Goal: Task Accomplishment & Management: Use online tool/utility

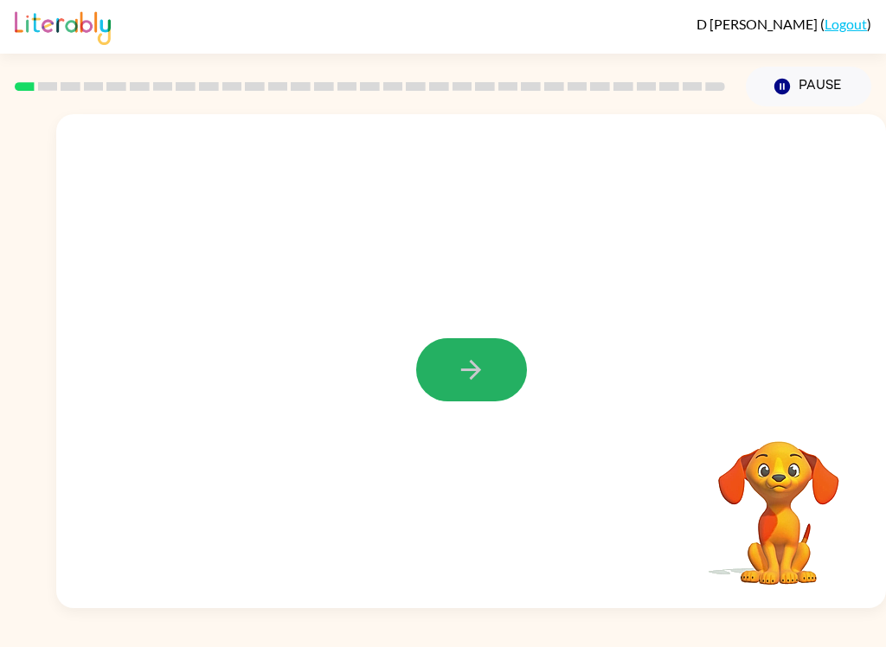
click at [486, 366] on button "button" at bounding box center [471, 369] width 111 height 63
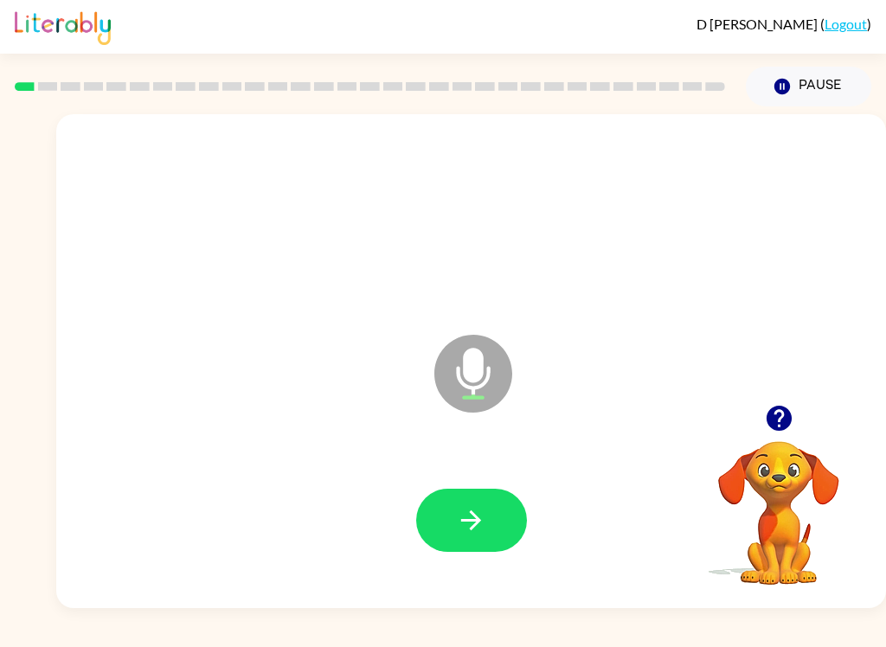
click at [503, 516] on button "button" at bounding box center [471, 520] width 111 height 63
click at [478, 528] on icon "button" at bounding box center [471, 520] width 30 height 30
click at [497, 522] on button "button" at bounding box center [471, 520] width 111 height 63
click at [483, 542] on button "button" at bounding box center [471, 520] width 111 height 63
click at [485, 527] on icon "button" at bounding box center [471, 520] width 30 height 30
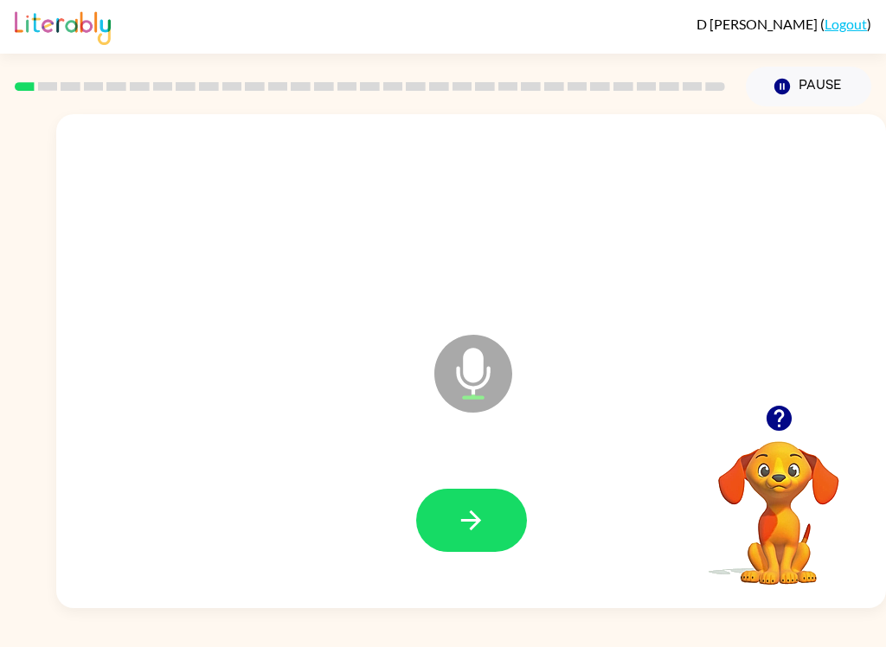
click at [484, 523] on icon "button" at bounding box center [471, 520] width 30 height 30
click at [497, 513] on button "button" at bounding box center [471, 520] width 111 height 63
click at [485, 500] on button "button" at bounding box center [471, 520] width 111 height 63
click at [469, 513] on icon "button" at bounding box center [471, 520] width 30 height 30
click at [469, 512] on icon "button" at bounding box center [471, 520] width 30 height 30
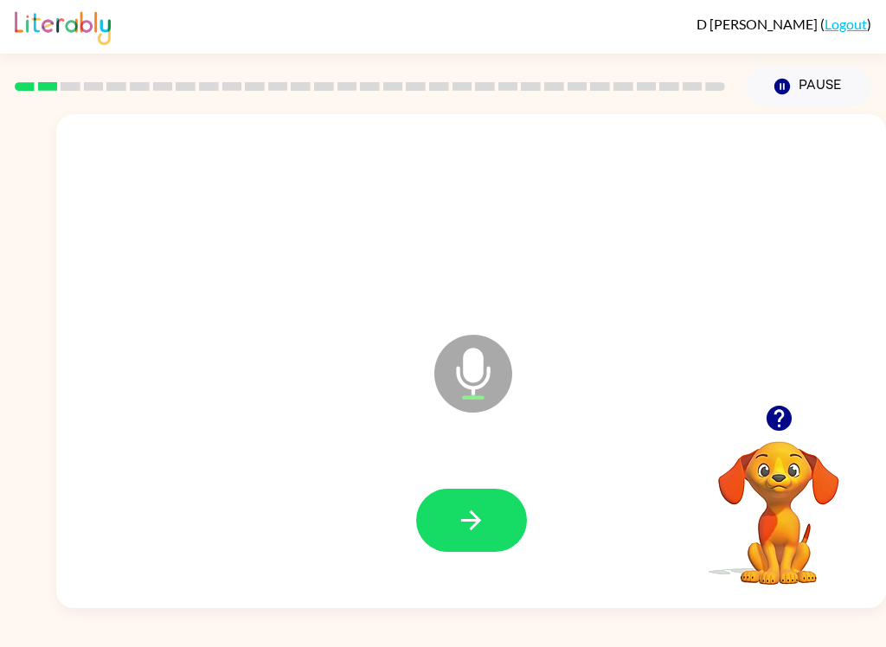
click at [482, 515] on icon "button" at bounding box center [471, 520] width 30 height 30
click at [506, 521] on button "button" at bounding box center [471, 520] width 111 height 63
click at [465, 513] on icon "button" at bounding box center [471, 520] width 30 height 30
click at [482, 513] on icon "button" at bounding box center [471, 520] width 30 height 30
click at [471, 532] on icon "button" at bounding box center [471, 520] width 30 height 30
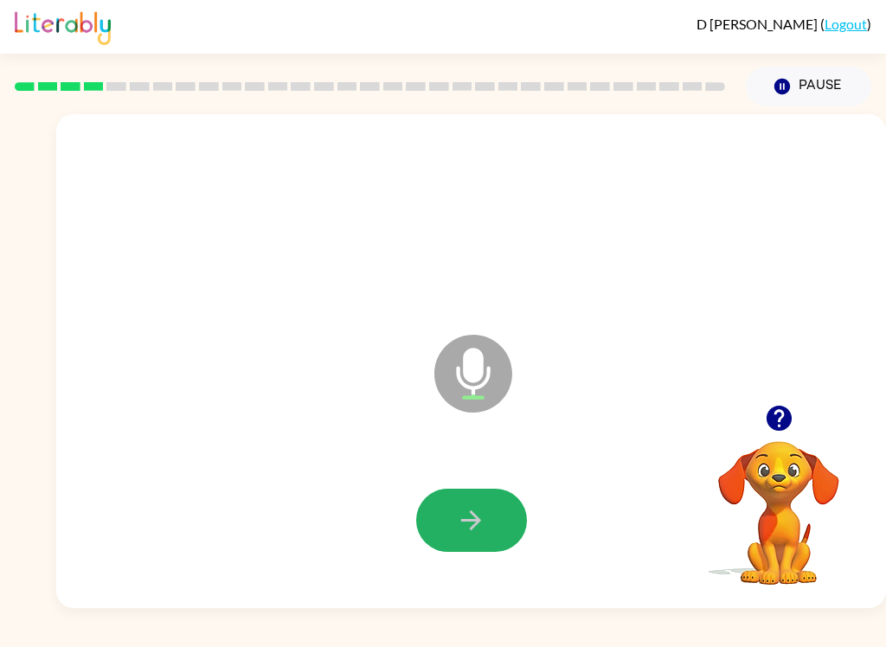
click at [478, 517] on icon "button" at bounding box center [471, 520] width 20 height 20
click at [471, 522] on icon "button" at bounding box center [471, 520] width 30 height 30
click at [784, 423] on icon "button" at bounding box center [778, 418] width 25 height 25
click at [485, 517] on icon "button" at bounding box center [471, 520] width 30 height 30
click at [480, 517] on icon "button" at bounding box center [471, 520] width 30 height 30
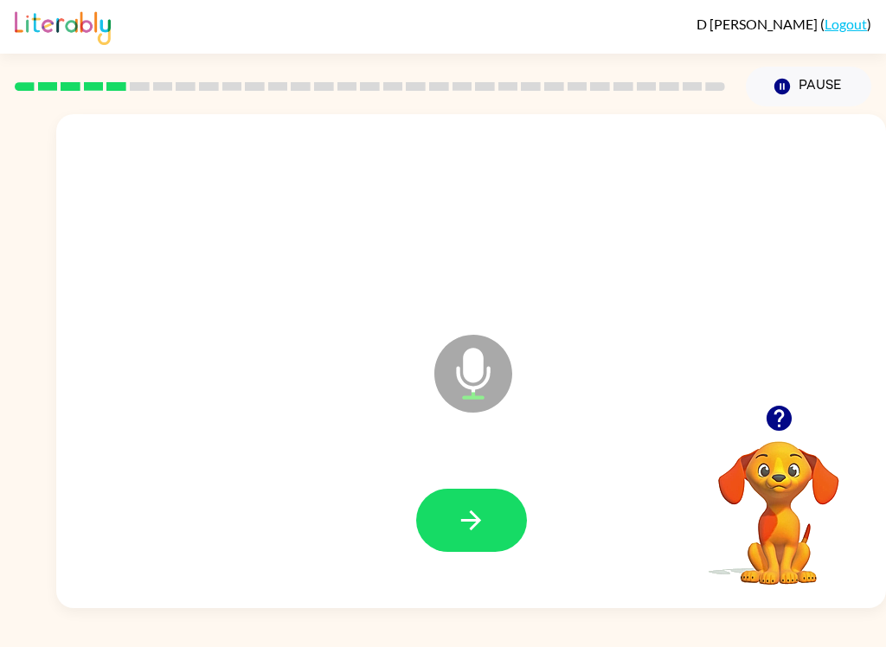
click at [476, 500] on button "button" at bounding box center [471, 520] width 111 height 63
click at [779, 418] on icon "button" at bounding box center [778, 418] width 25 height 25
click at [483, 520] on icon "button" at bounding box center [471, 520] width 30 height 30
click at [465, 512] on icon "button" at bounding box center [471, 520] width 30 height 30
click at [473, 539] on button "button" at bounding box center [471, 520] width 111 height 63
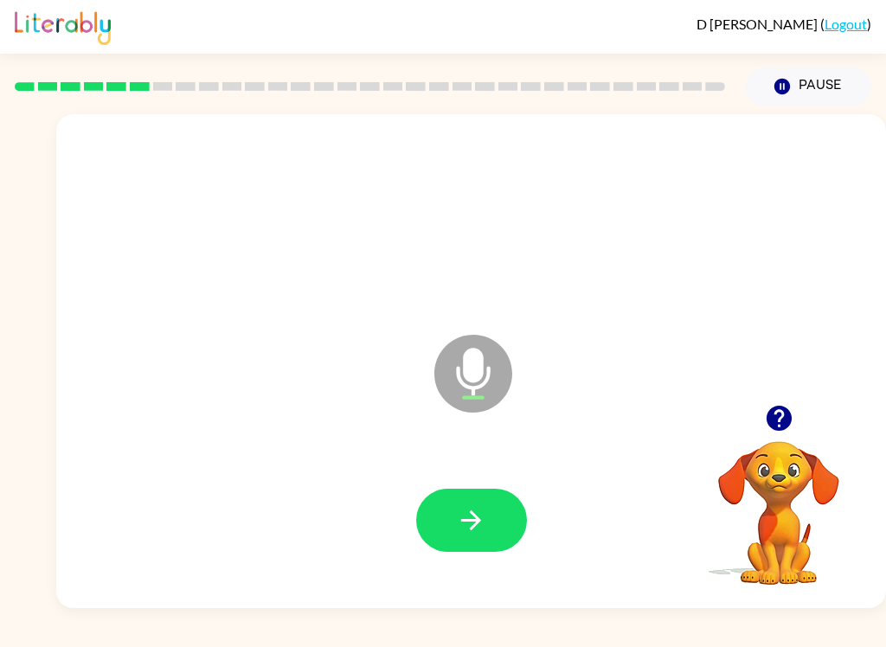
click at [467, 523] on icon "button" at bounding box center [471, 520] width 30 height 30
click at [478, 523] on icon "button" at bounding box center [471, 520] width 20 height 20
click at [485, 535] on icon "button" at bounding box center [471, 520] width 30 height 30
click at [498, 520] on button "button" at bounding box center [471, 520] width 111 height 63
click at [488, 519] on button "button" at bounding box center [471, 520] width 111 height 63
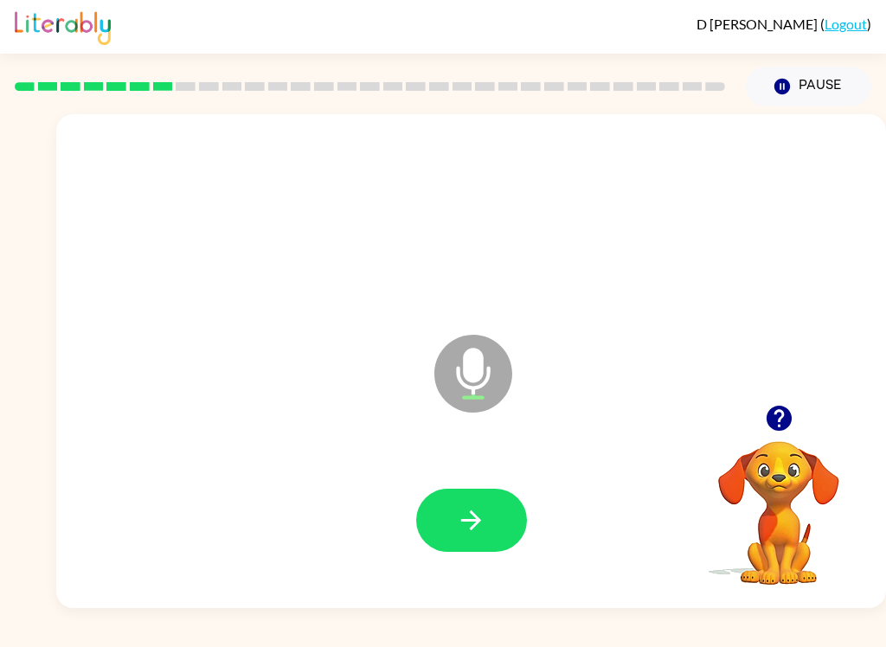
click at [486, 538] on button "button" at bounding box center [471, 520] width 111 height 63
click at [785, 420] on icon "button" at bounding box center [778, 418] width 25 height 25
click at [788, 429] on icon "button" at bounding box center [779, 418] width 30 height 30
click at [478, 523] on icon "button" at bounding box center [471, 520] width 20 height 20
click at [465, 515] on icon "button" at bounding box center [471, 520] width 30 height 30
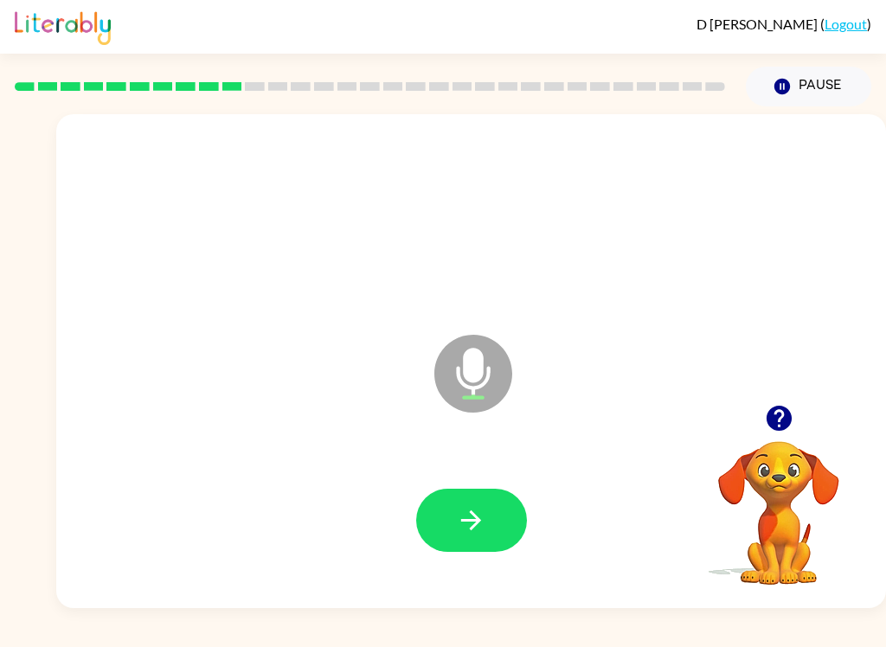
click at [434, 503] on button "button" at bounding box center [471, 520] width 111 height 63
click at [491, 511] on button "button" at bounding box center [471, 520] width 111 height 63
click at [475, 509] on icon "button" at bounding box center [471, 520] width 30 height 30
click at [471, 506] on icon "button" at bounding box center [471, 520] width 30 height 30
click at [475, 505] on icon "button" at bounding box center [471, 520] width 30 height 30
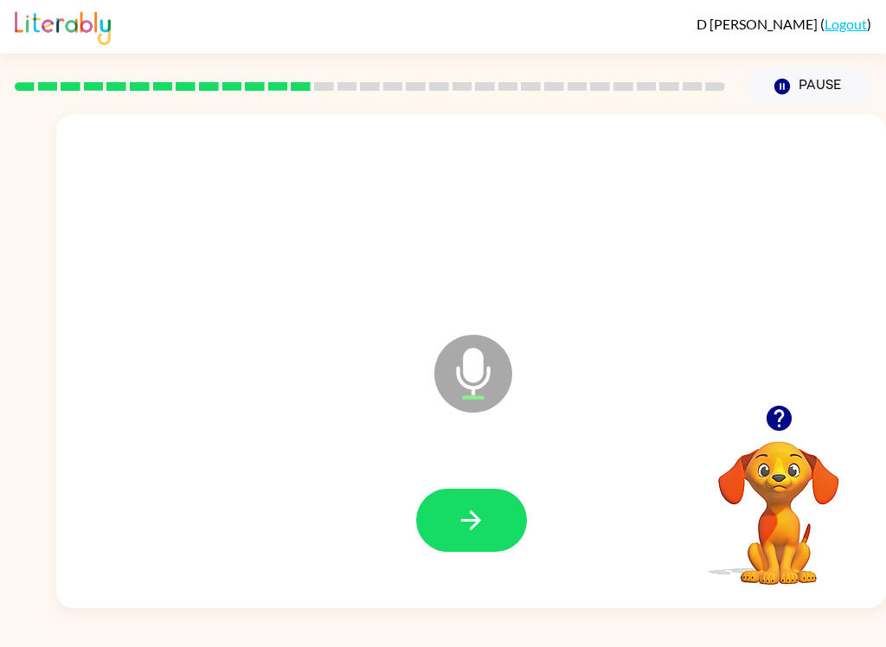
click at [484, 513] on icon "button" at bounding box center [471, 520] width 30 height 30
click at [465, 519] on icon "button" at bounding box center [471, 520] width 30 height 30
click at [477, 529] on icon "button" at bounding box center [471, 520] width 30 height 30
click at [497, 522] on button "button" at bounding box center [471, 520] width 111 height 63
click at [472, 514] on icon "button" at bounding box center [471, 520] width 20 height 20
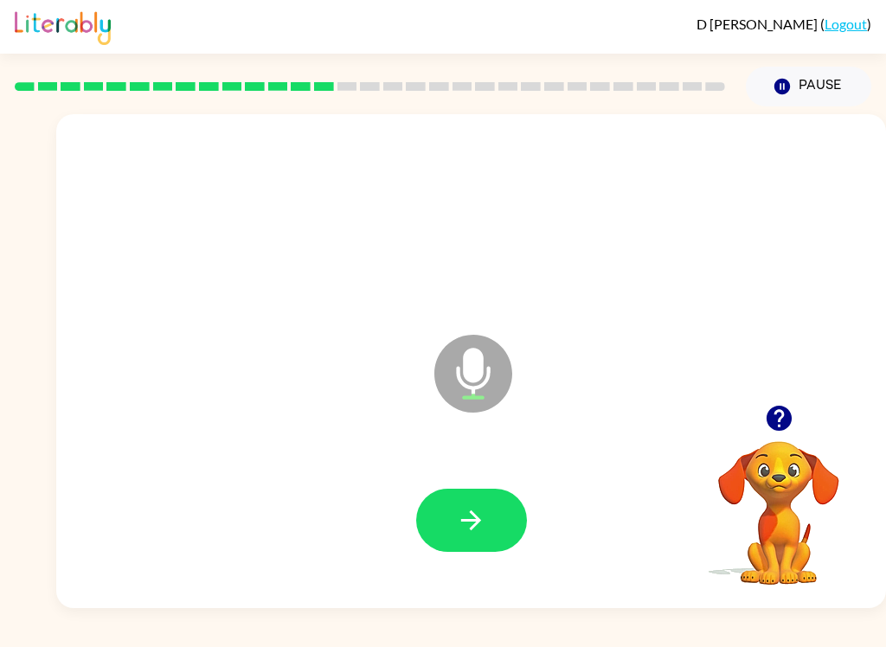
click at [480, 516] on icon "button" at bounding box center [471, 520] width 30 height 30
click at [490, 509] on button "button" at bounding box center [471, 520] width 111 height 63
click at [481, 506] on icon "button" at bounding box center [471, 520] width 30 height 30
click at [489, 509] on button "button" at bounding box center [471, 520] width 111 height 63
click at [472, 509] on icon "button" at bounding box center [471, 520] width 30 height 30
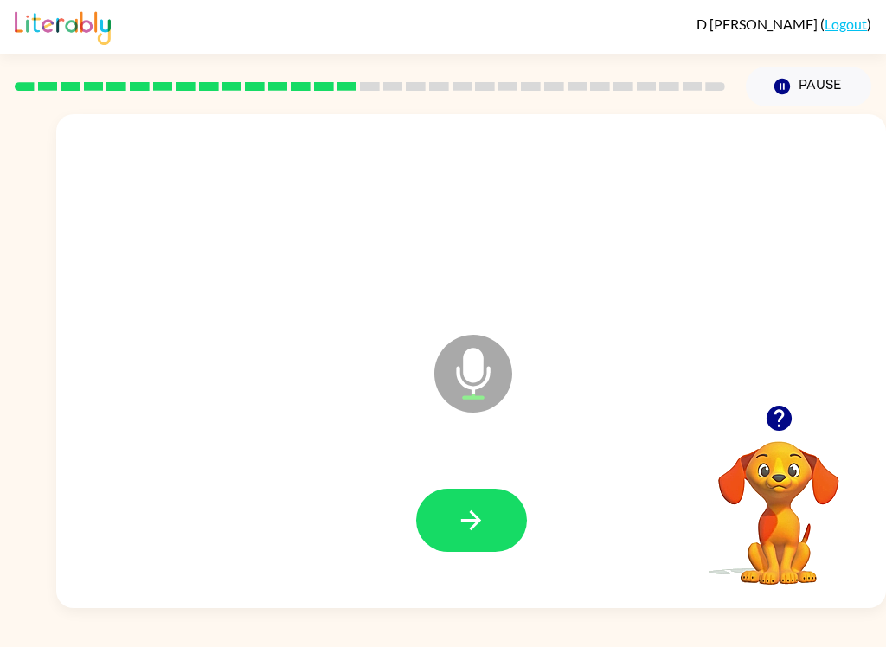
click at [491, 508] on button "button" at bounding box center [471, 520] width 111 height 63
click at [478, 504] on button "button" at bounding box center [471, 520] width 111 height 63
click at [475, 521] on icon "button" at bounding box center [471, 520] width 20 height 20
click at [503, 517] on button "button" at bounding box center [471, 520] width 111 height 63
click at [484, 531] on icon "button" at bounding box center [471, 520] width 30 height 30
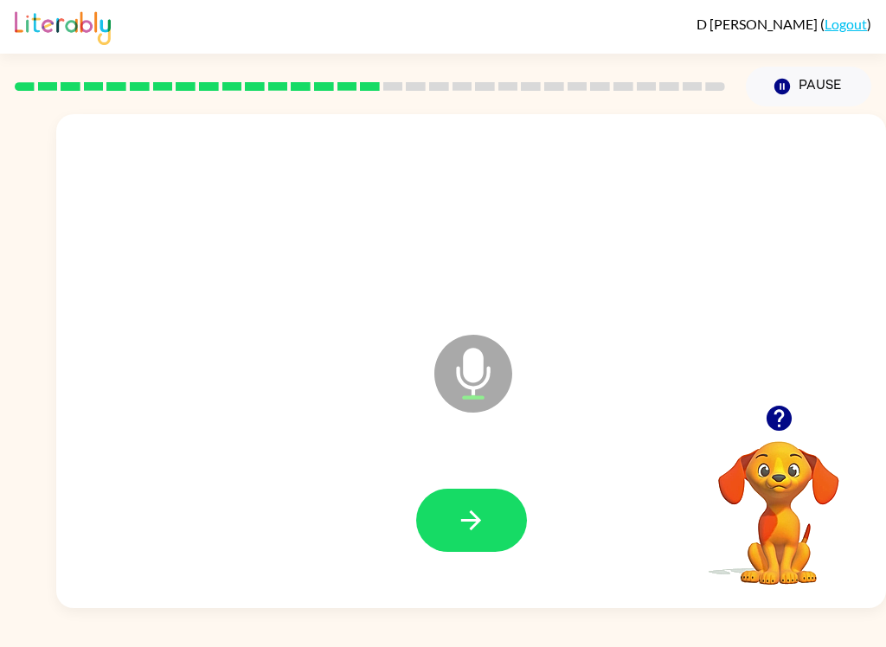
click at [491, 484] on div at bounding box center [471, 521] width 795 height 142
click at [490, 524] on button "button" at bounding box center [471, 520] width 111 height 63
click at [484, 507] on icon "button" at bounding box center [471, 520] width 30 height 30
click at [506, 510] on button "button" at bounding box center [471, 520] width 111 height 63
click at [514, 524] on button "button" at bounding box center [471, 520] width 111 height 63
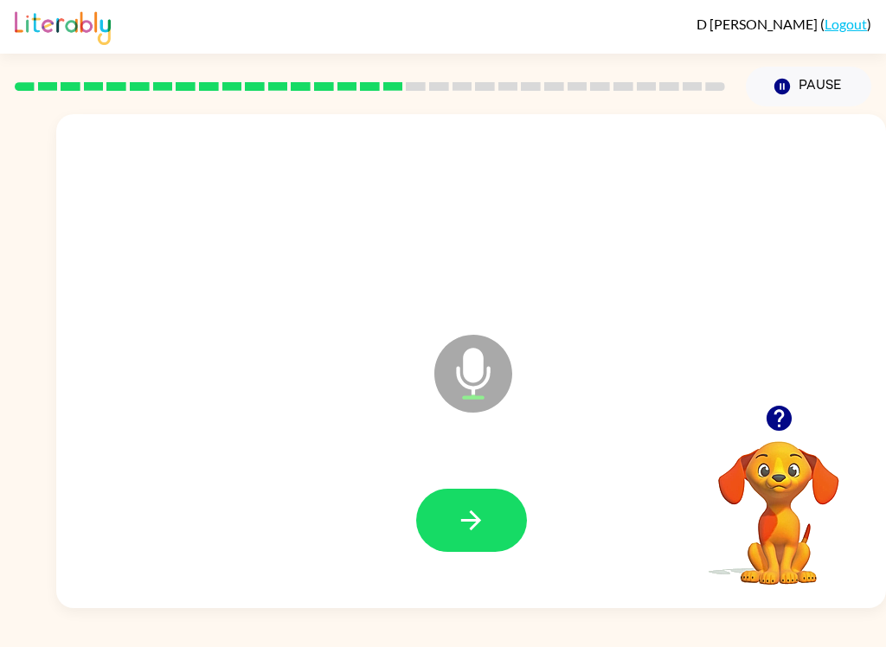
click at [485, 511] on icon "button" at bounding box center [471, 520] width 30 height 30
click at [484, 522] on icon "button" at bounding box center [471, 520] width 30 height 30
click at [495, 512] on button "button" at bounding box center [471, 520] width 111 height 63
click at [461, 525] on icon "button" at bounding box center [471, 520] width 30 height 30
click at [483, 516] on icon "button" at bounding box center [471, 520] width 30 height 30
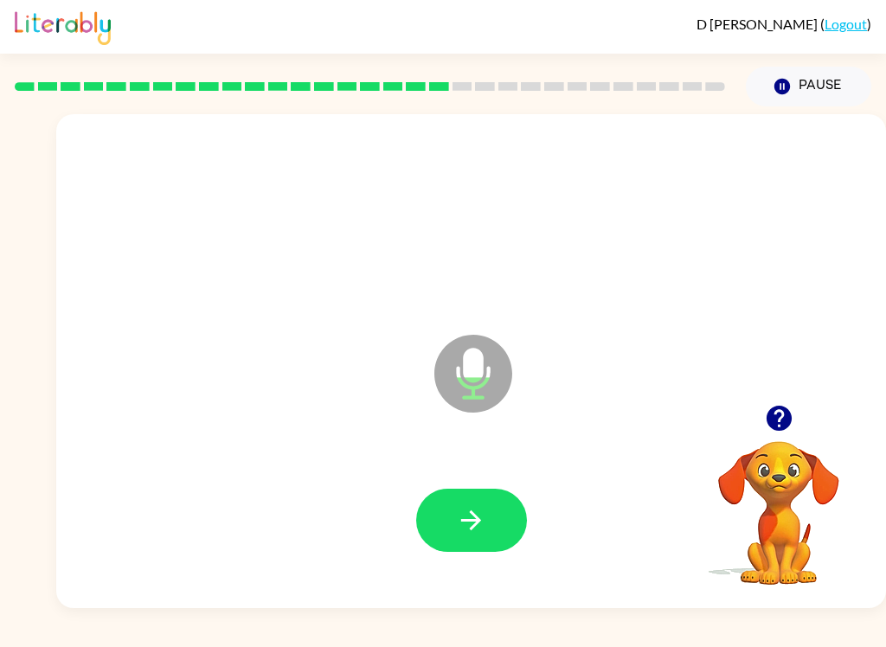
click at [476, 502] on button "button" at bounding box center [471, 520] width 111 height 63
click at [480, 503] on button "button" at bounding box center [471, 520] width 111 height 63
click at [465, 513] on icon "button" at bounding box center [471, 520] width 30 height 30
click at [469, 551] on button "button" at bounding box center [471, 520] width 111 height 63
click at [483, 528] on icon "button" at bounding box center [471, 520] width 30 height 30
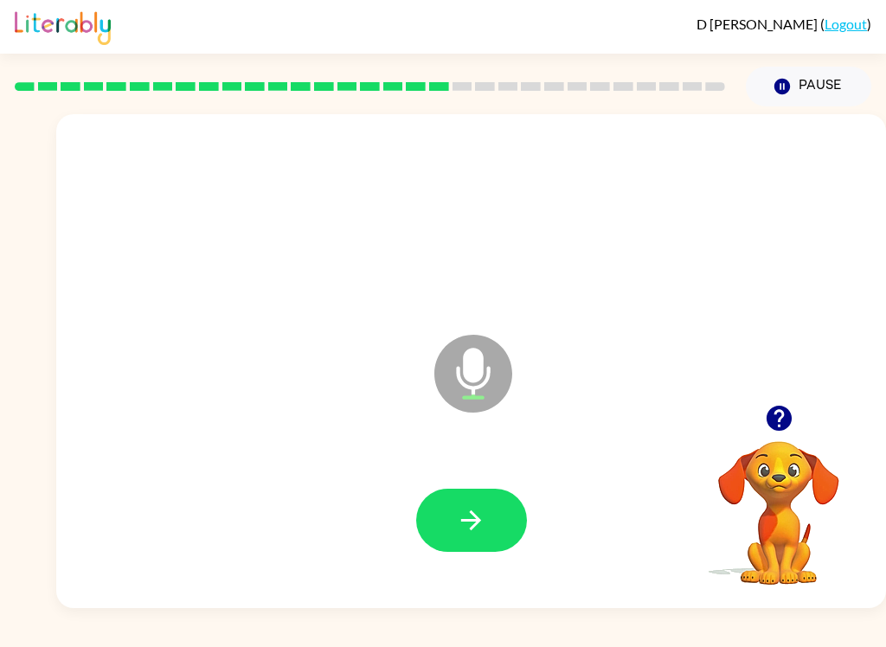
click at [493, 516] on button "button" at bounding box center [471, 520] width 111 height 63
click at [498, 484] on div at bounding box center [471, 521] width 795 height 142
click at [471, 524] on icon "button" at bounding box center [471, 520] width 30 height 30
click at [422, 506] on button "button" at bounding box center [471, 520] width 111 height 63
click at [465, 498] on button "button" at bounding box center [471, 520] width 111 height 63
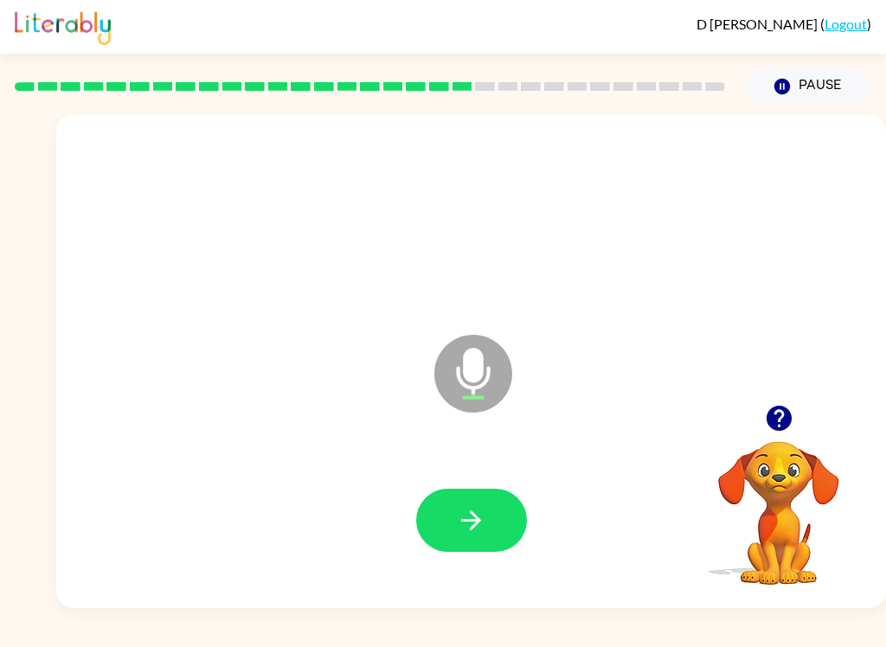
click at [472, 510] on icon "button" at bounding box center [471, 520] width 30 height 30
click at [471, 522] on icon "button" at bounding box center [471, 520] width 30 height 30
click at [488, 509] on button "button" at bounding box center [471, 520] width 111 height 63
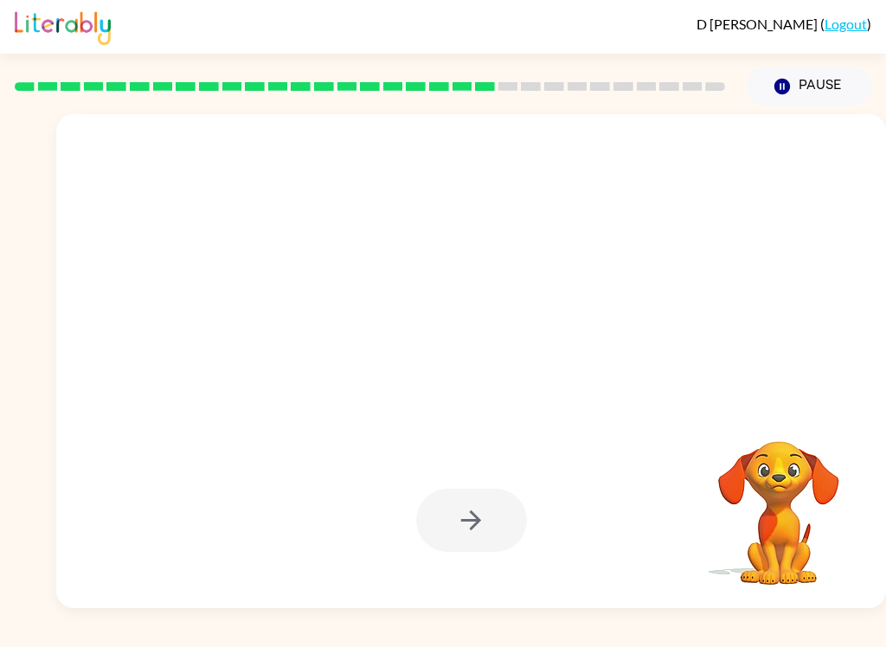
click at [768, 85] on button "Pause Pause" at bounding box center [808, 87] width 125 height 40
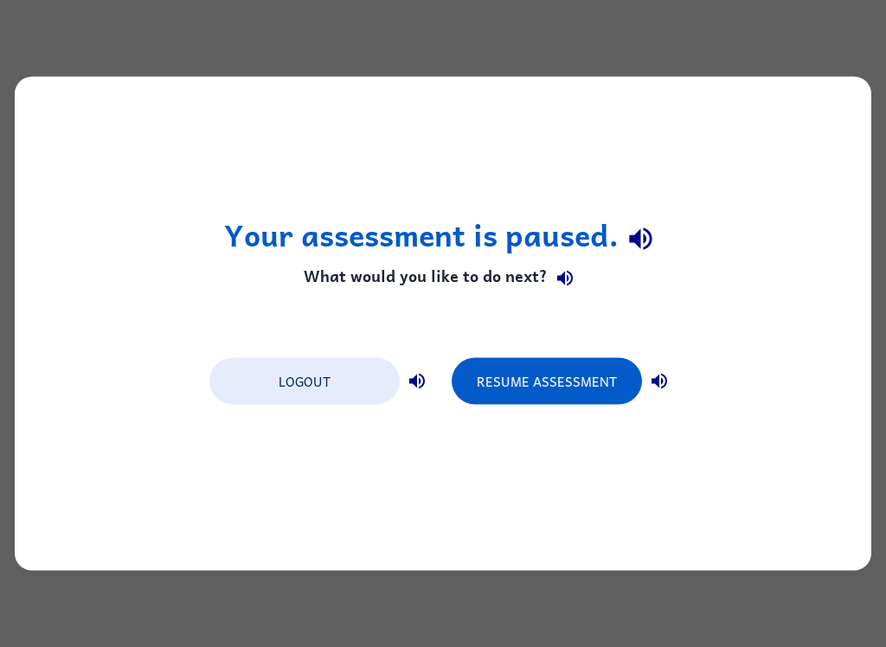
click at [562, 386] on button "Resume Assessment" at bounding box center [547, 381] width 190 height 47
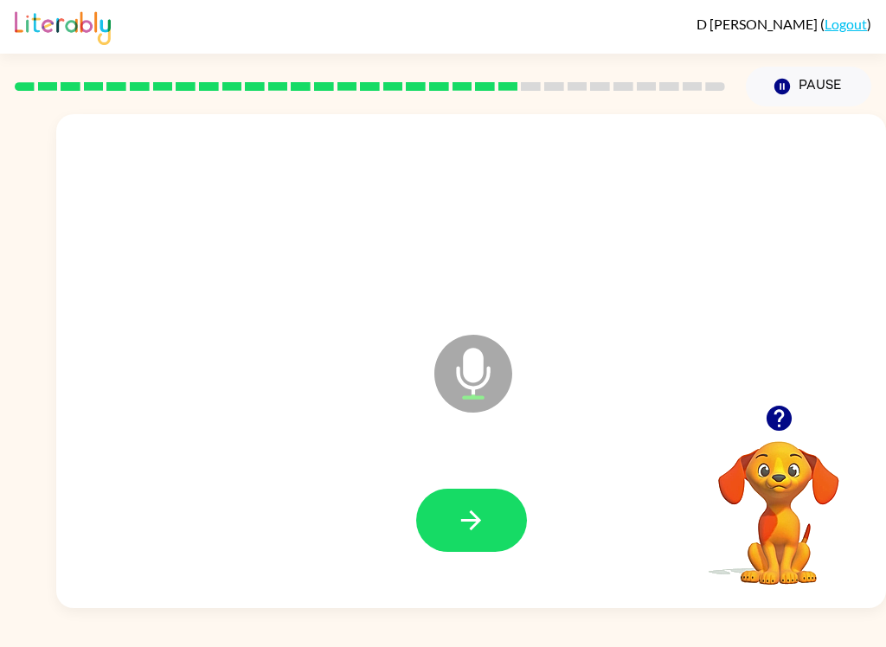
click at [549, 529] on div at bounding box center [471, 521] width 795 height 142
click at [473, 538] on button "button" at bounding box center [471, 520] width 111 height 63
click at [459, 511] on icon "button" at bounding box center [471, 520] width 30 height 30
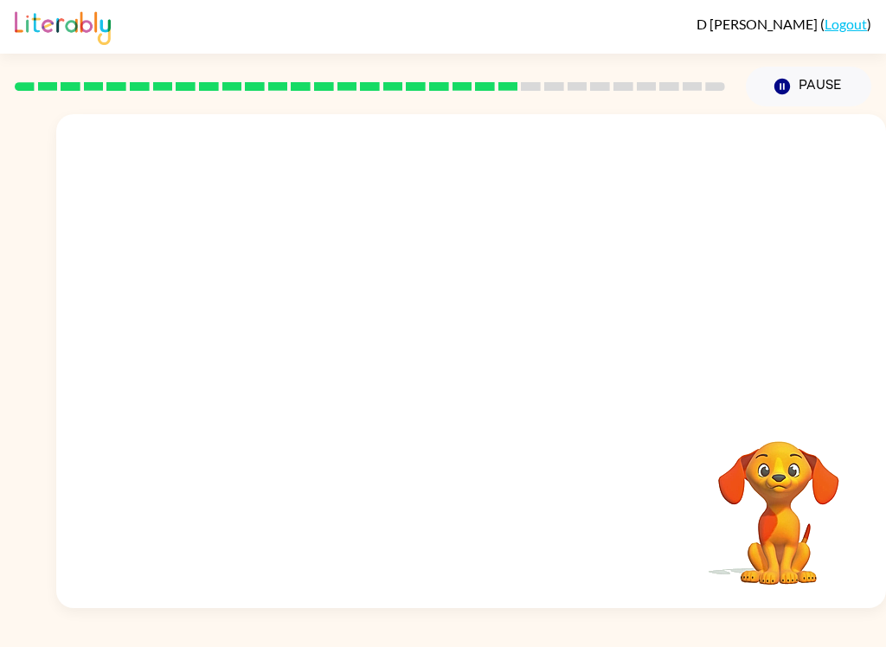
click at [766, 517] on video "Your browser must support playing .mp4 files to use Literably. Please try using…" at bounding box center [778, 500] width 173 height 173
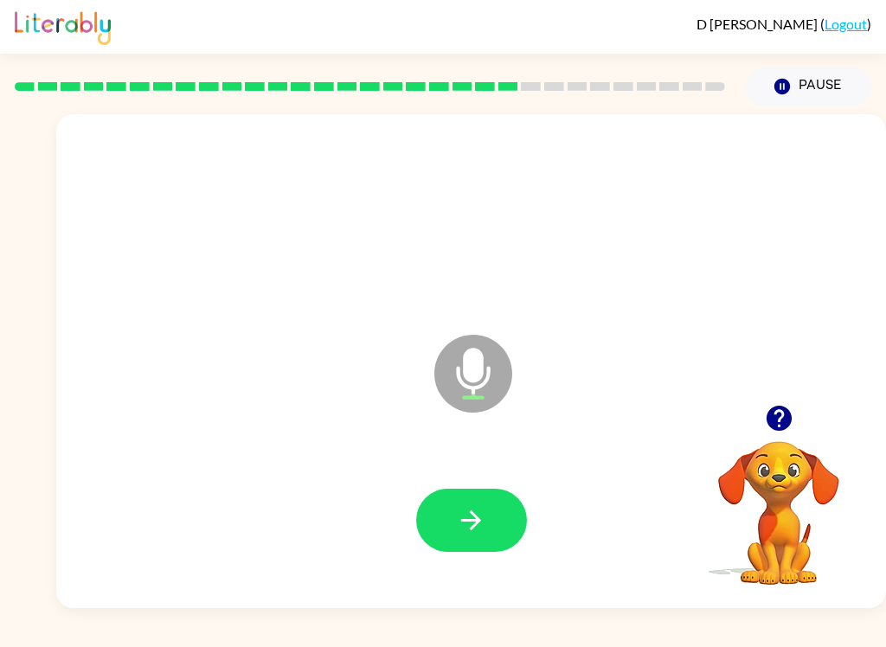
click at [473, 481] on div at bounding box center [471, 521] width 795 height 142
click at [478, 526] on icon "button" at bounding box center [471, 520] width 30 height 30
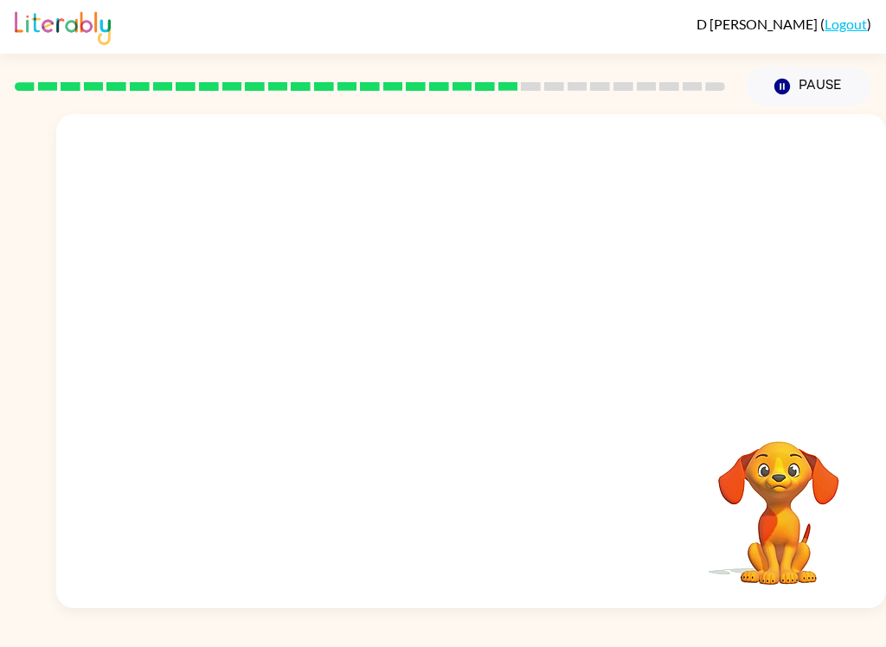
click at [790, 531] on video "Your browser must support playing .mp4 files to use Literably. Please try using…" at bounding box center [778, 500] width 173 height 173
click at [821, 93] on button "Pause Pause" at bounding box center [808, 87] width 125 height 40
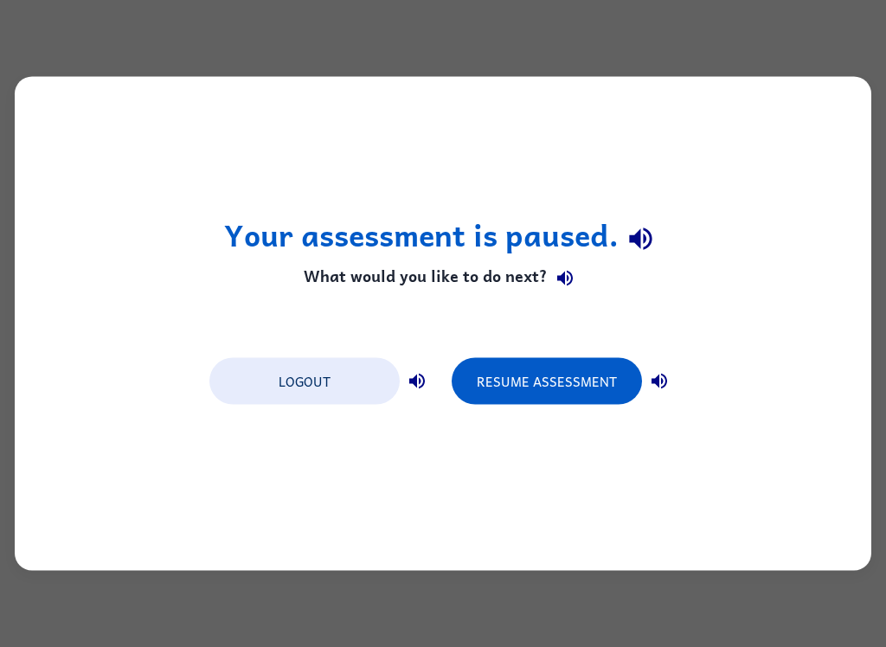
click at [568, 373] on button "Resume Assessment" at bounding box center [547, 381] width 190 height 47
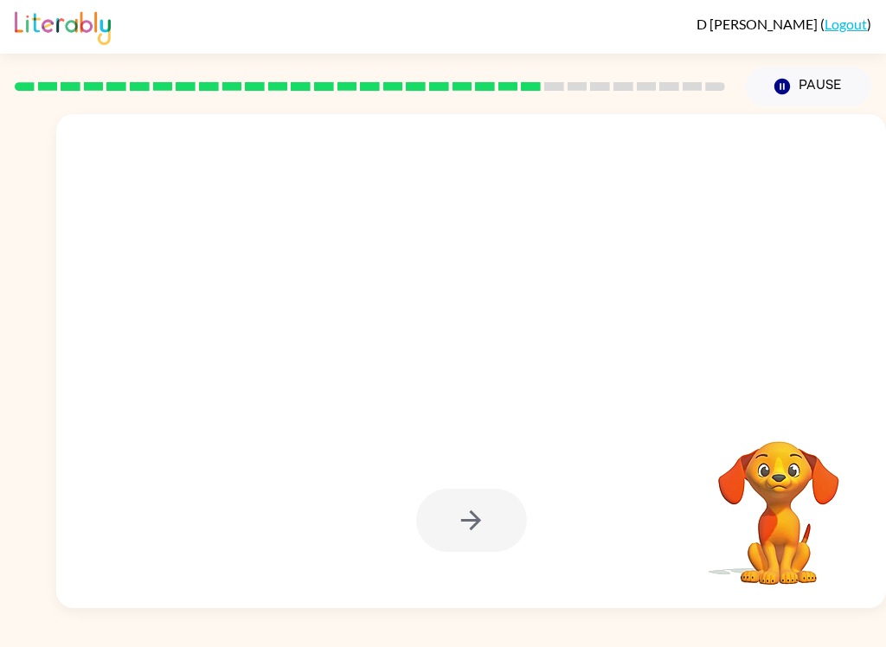
click at [503, 518] on div at bounding box center [471, 520] width 111 height 63
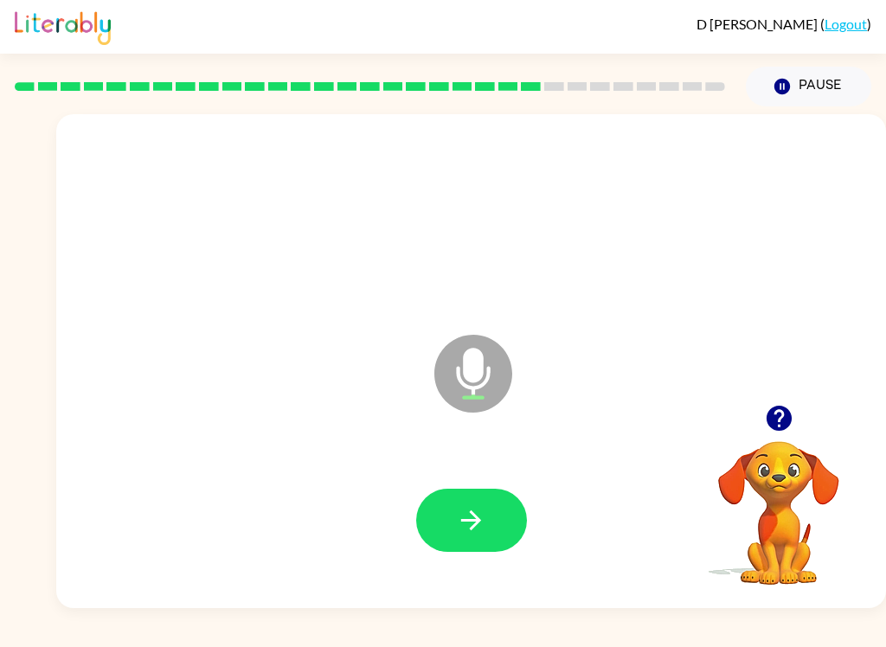
click at [474, 509] on icon "button" at bounding box center [471, 520] width 30 height 30
click at [493, 484] on div at bounding box center [471, 521] width 795 height 142
click at [477, 514] on icon "button" at bounding box center [471, 520] width 30 height 30
click at [497, 503] on button "button" at bounding box center [471, 520] width 111 height 63
click at [481, 517] on icon "button" at bounding box center [471, 520] width 30 height 30
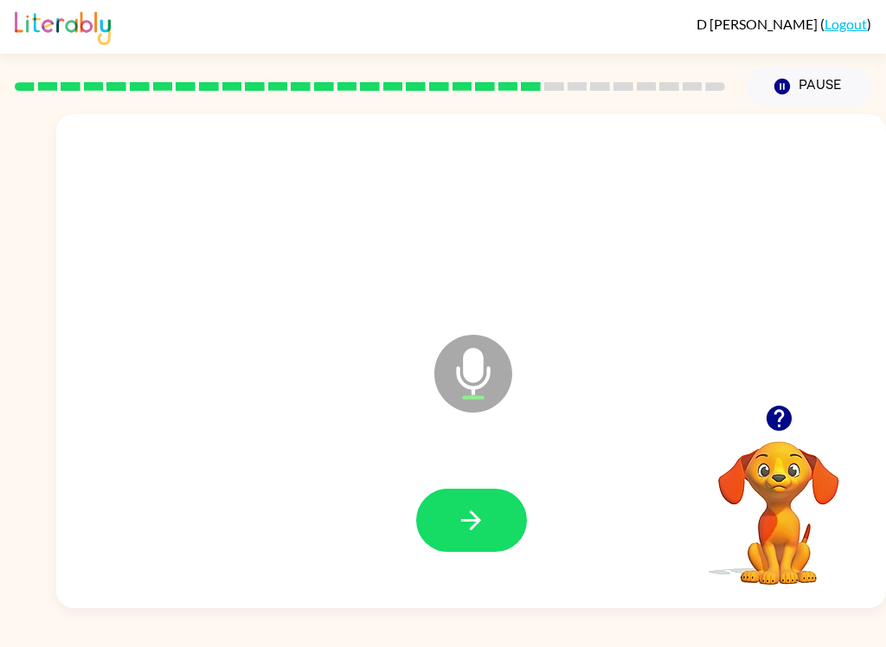
click at [471, 529] on icon "button" at bounding box center [471, 520] width 20 height 20
click at [474, 493] on button "button" at bounding box center [471, 520] width 111 height 63
click at [500, 538] on button "button" at bounding box center [471, 520] width 111 height 63
click at [487, 539] on button "button" at bounding box center [471, 520] width 111 height 63
click at [469, 520] on icon "button" at bounding box center [471, 520] width 20 height 20
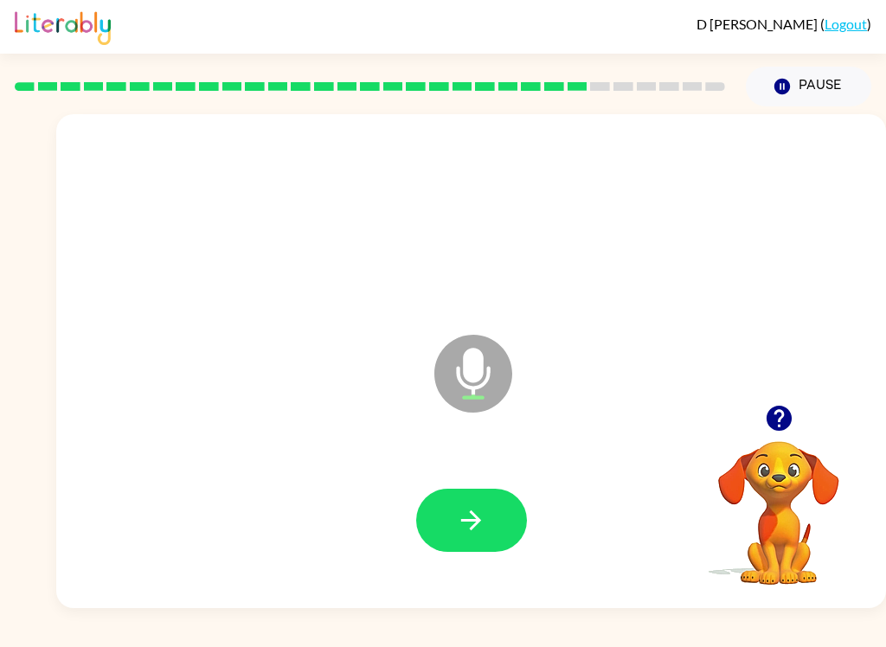
click at [506, 505] on button "button" at bounding box center [471, 520] width 111 height 63
click at [510, 521] on button "button" at bounding box center [471, 520] width 111 height 63
click at [483, 518] on icon "button" at bounding box center [471, 520] width 30 height 30
click at [488, 515] on button "button" at bounding box center [471, 520] width 111 height 63
click at [465, 545] on button "button" at bounding box center [471, 520] width 111 height 63
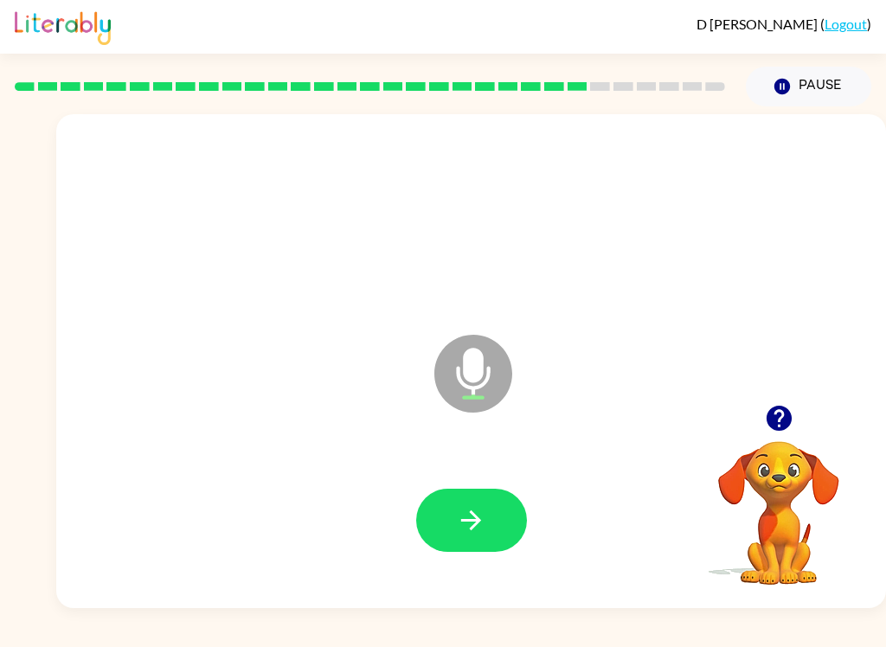
click at [485, 514] on icon "button" at bounding box center [471, 520] width 30 height 30
click at [504, 539] on button "button" at bounding box center [471, 520] width 111 height 63
click at [492, 525] on button "button" at bounding box center [471, 520] width 111 height 63
click at [516, 537] on button "button" at bounding box center [471, 520] width 111 height 63
click at [464, 511] on icon "button" at bounding box center [471, 520] width 30 height 30
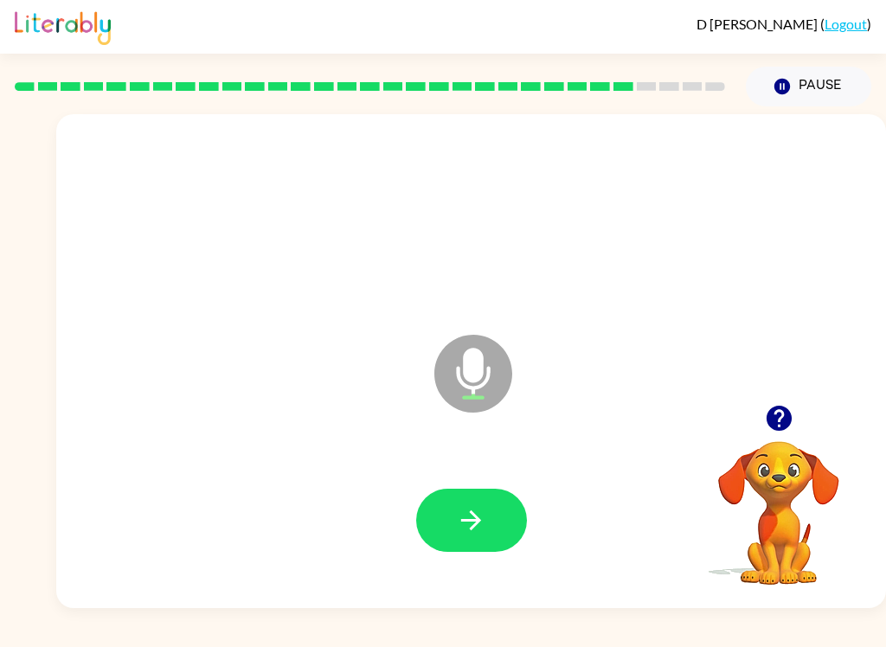
click at [452, 512] on button "button" at bounding box center [471, 520] width 111 height 63
click at [490, 524] on button "button" at bounding box center [471, 520] width 111 height 63
click at [458, 500] on button "button" at bounding box center [471, 520] width 111 height 63
click at [490, 535] on button "button" at bounding box center [471, 520] width 111 height 63
click at [484, 510] on icon "button" at bounding box center [471, 520] width 30 height 30
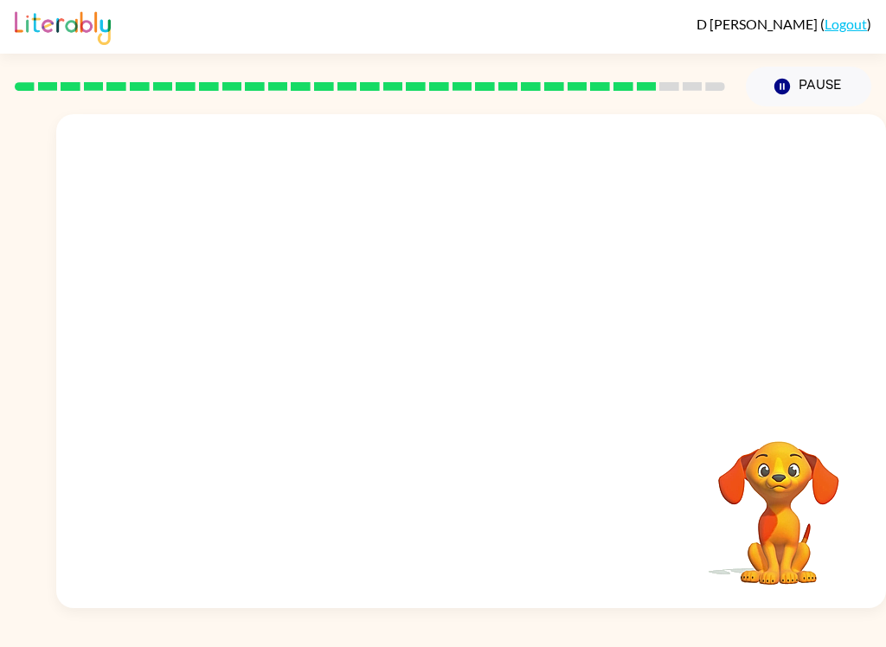
click at [775, 95] on icon "Pause" at bounding box center [781, 86] width 19 height 19
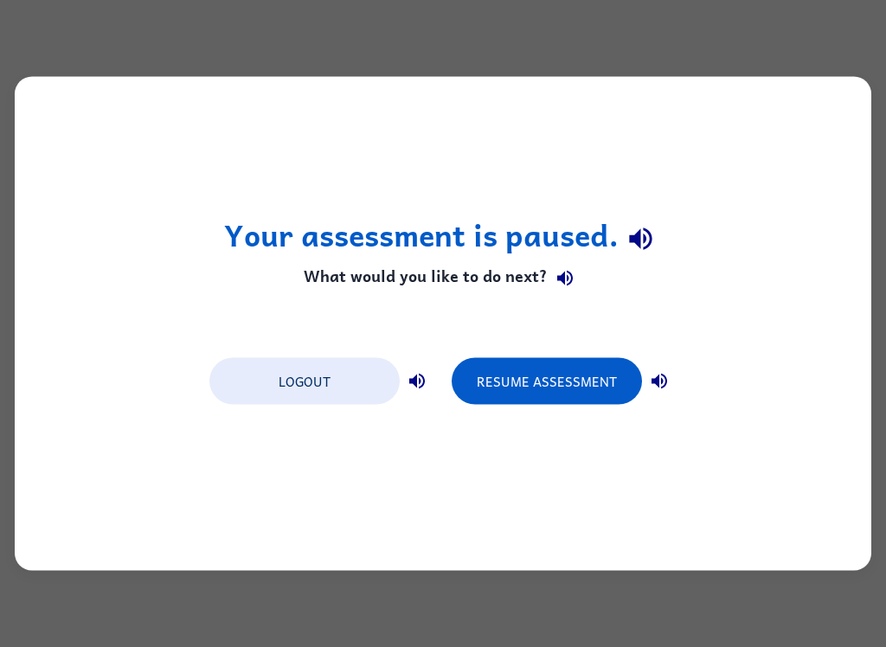
click at [605, 381] on button "Resume Assessment" at bounding box center [547, 381] width 190 height 47
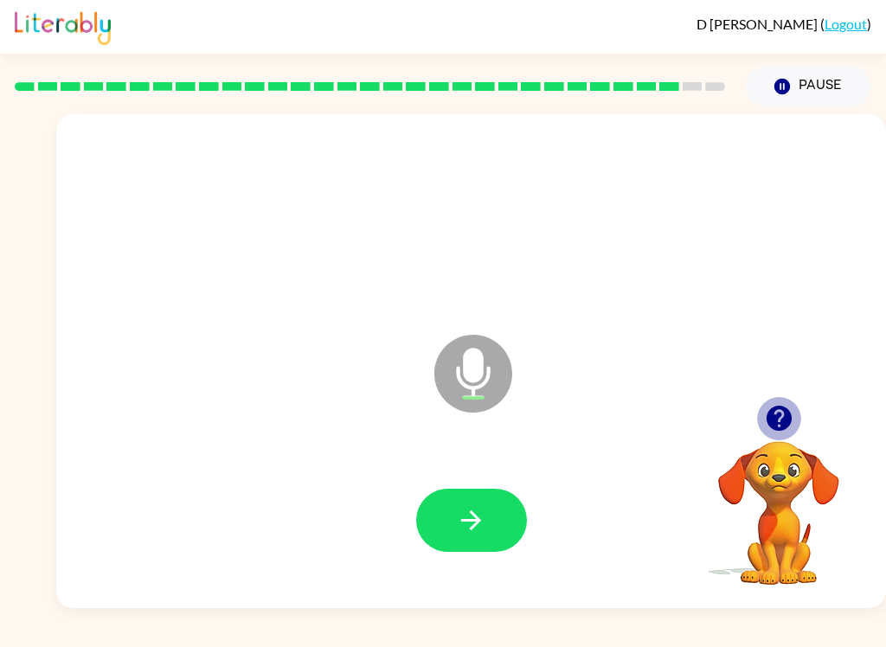
click at [768, 418] on icon "button" at bounding box center [778, 418] width 25 height 25
click at [785, 426] on icon "button" at bounding box center [778, 418] width 25 height 25
click at [788, 407] on icon "button" at bounding box center [779, 418] width 30 height 30
click at [774, 435] on button "button" at bounding box center [779, 418] width 44 height 44
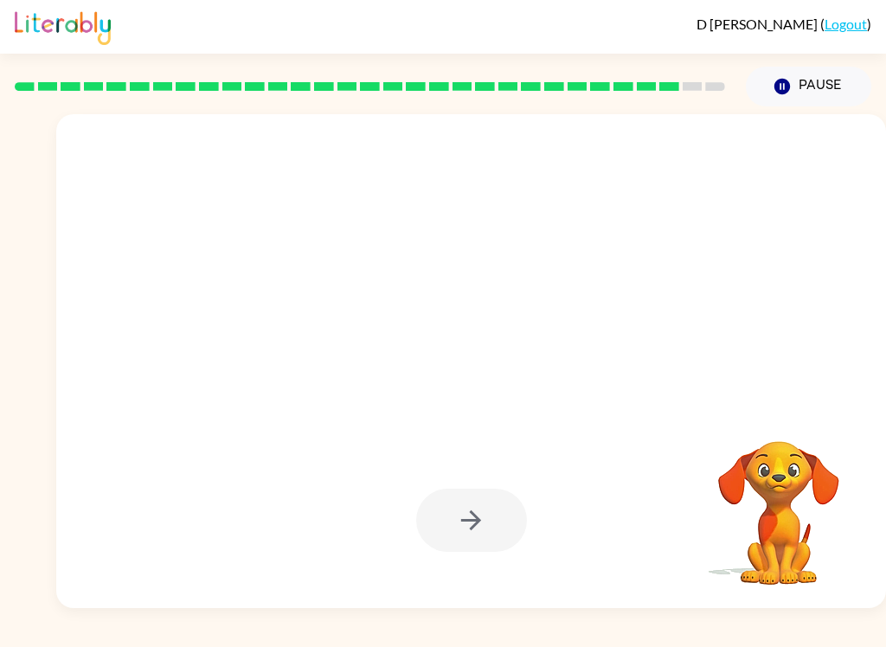
click at [801, 80] on button "Pause Pause" at bounding box center [808, 87] width 125 height 40
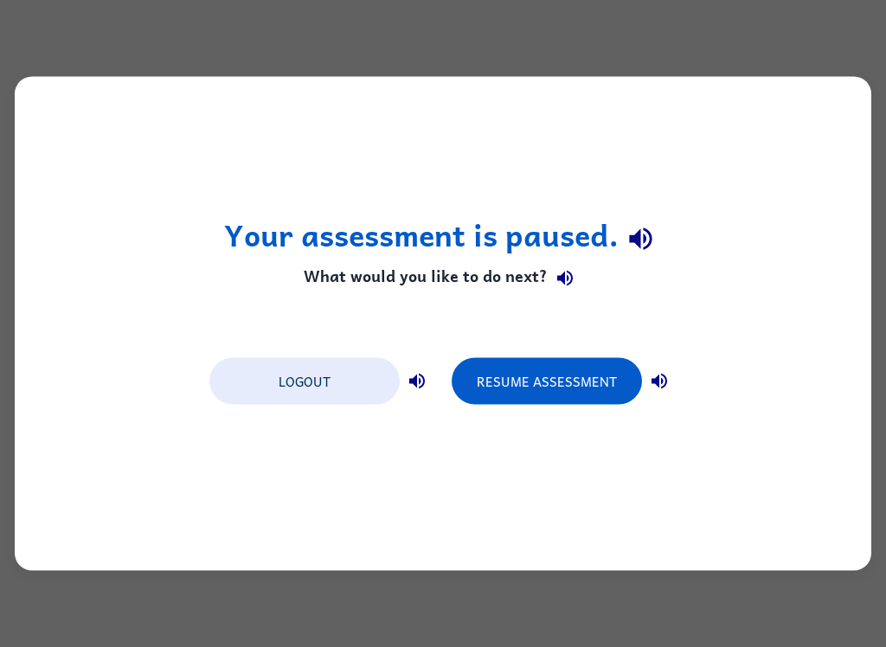
click at [522, 362] on button "Resume Assessment" at bounding box center [547, 381] width 190 height 47
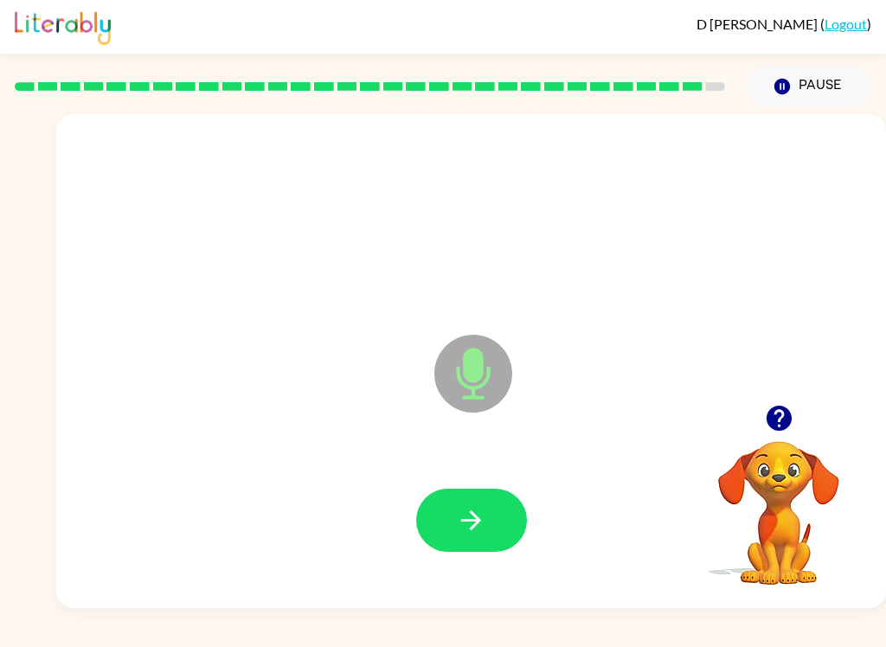
click at [796, 473] on video "Your browser must support playing .mp4 files to use Literably. Please try using…" at bounding box center [778, 500] width 173 height 173
click at [798, 402] on div at bounding box center [778, 418] width 173 height 44
click at [786, 416] on icon "button" at bounding box center [778, 418] width 25 height 25
click at [785, 420] on icon "button" at bounding box center [778, 418] width 25 height 25
click at [776, 410] on icon "button" at bounding box center [778, 418] width 25 height 25
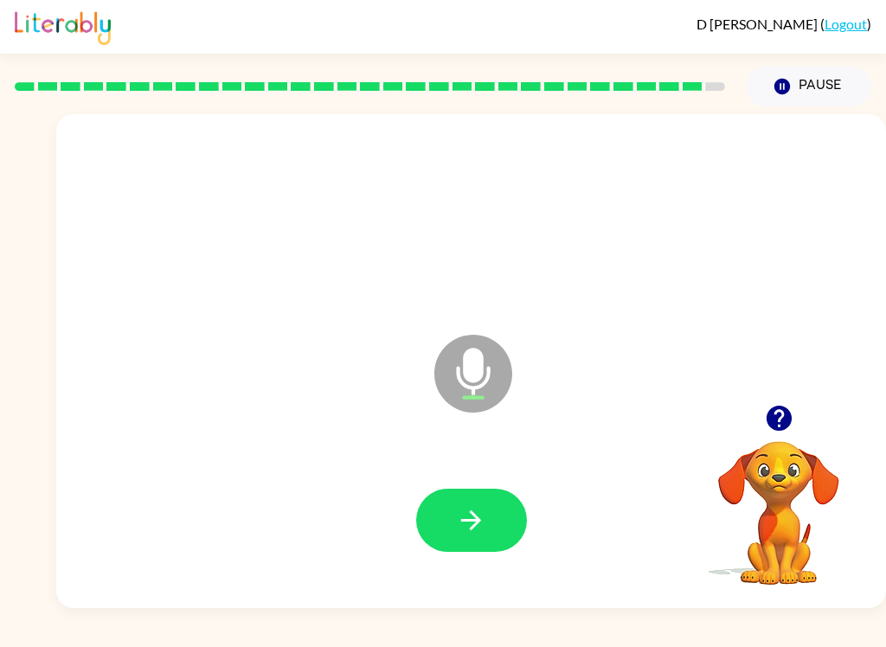
click at [503, 501] on button "button" at bounding box center [471, 520] width 111 height 63
click at [787, 413] on icon "button" at bounding box center [778, 418] width 25 height 25
click at [771, 424] on icon "button" at bounding box center [778, 418] width 25 height 25
click at [792, 422] on icon "button" at bounding box center [779, 418] width 30 height 30
click at [789, 430] on icon "button" at bounding box center [779, 418] width 30 height 30
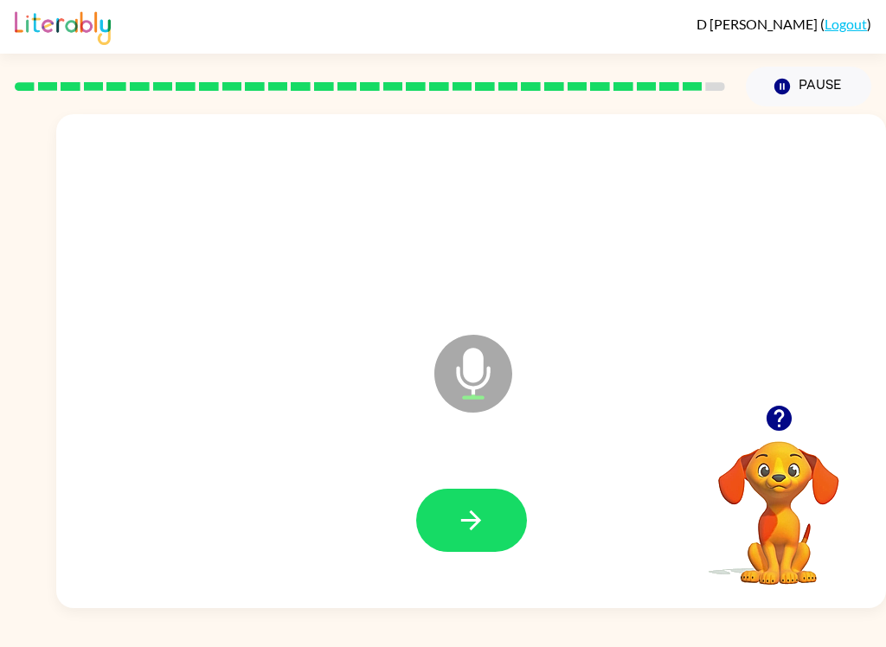
click at [785, 439] on button "button" at bounding box center [779, 418] width 44 height 44
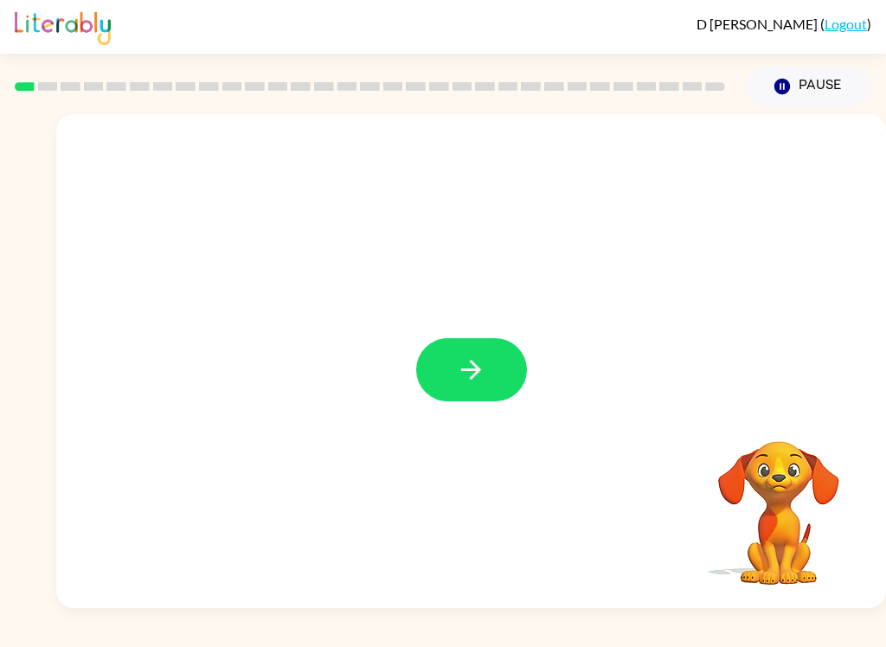
click at [468, 355] on button "button" at bounding box center [471, 369] width 111 height 63
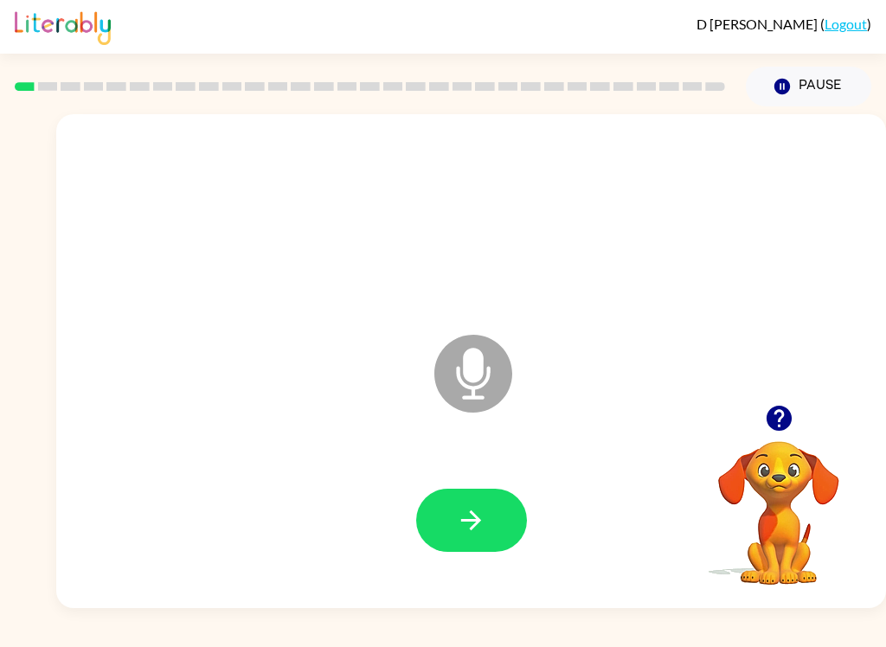
click at [490, 516] on button "button" at bounding box center [471, 520] width 111 height 63
click at [494, 517] on button "button" at bounding box center [471, 520] width 111 height 63
click at [467, 529] on icon "button" at bounding box center [471, 520] width 30 height 30
click at [492, 520] on button "button" at bounding box center [471, 520] width 111 height 63
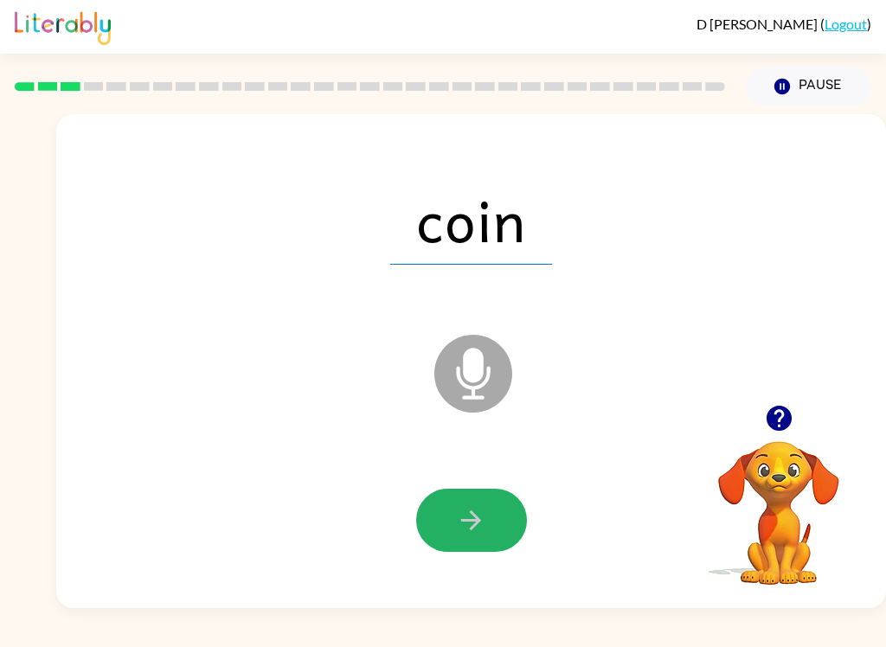
click at [512, 511] on button "button" at bounding box center [471, 520] width 111 height 63
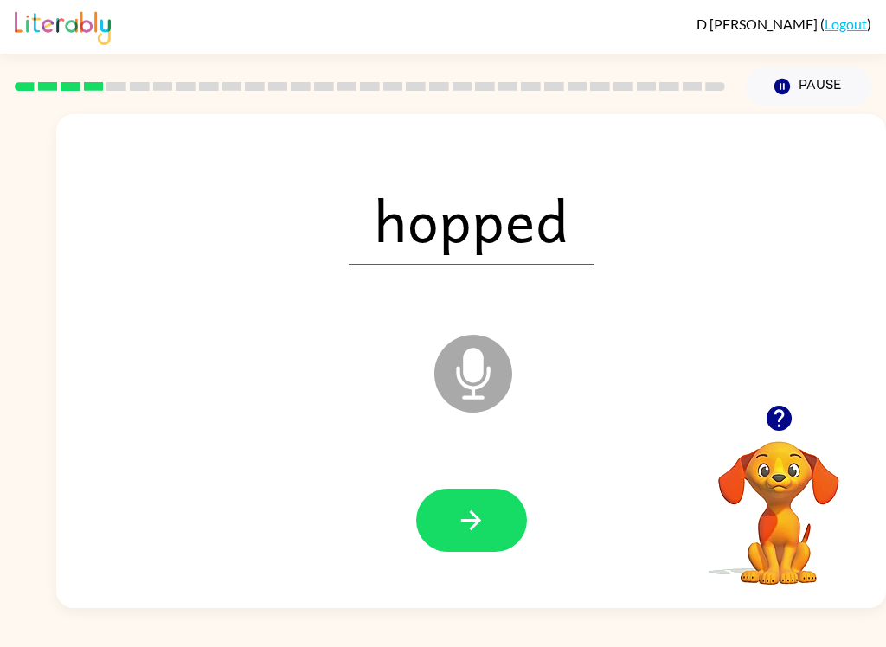
click at [478, 508] on icon "button" at bounding box center [471, 520] width 30 height 30
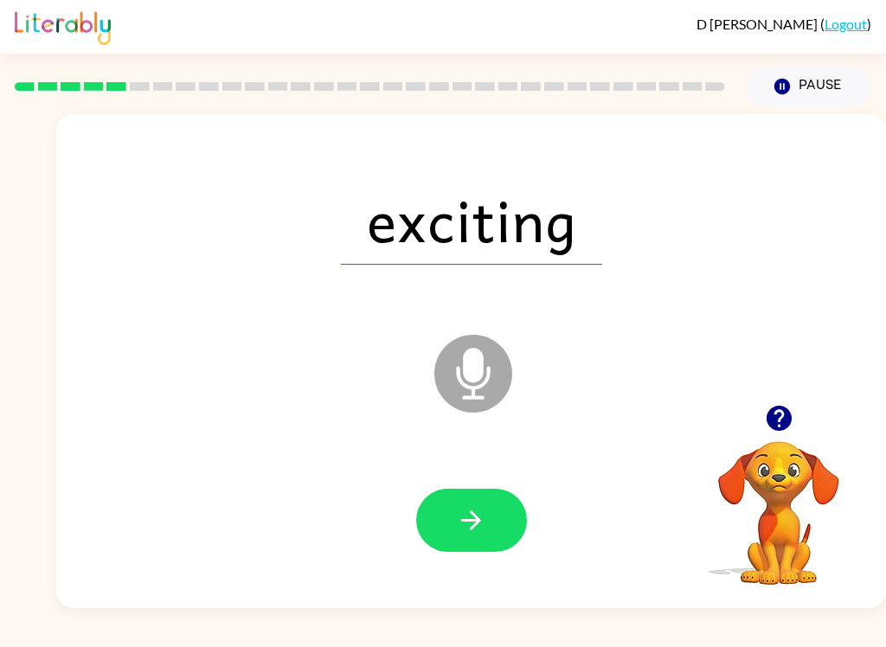
click at [474, 531] on icon "button" at bounding box center [471, 520] width 30 height 30
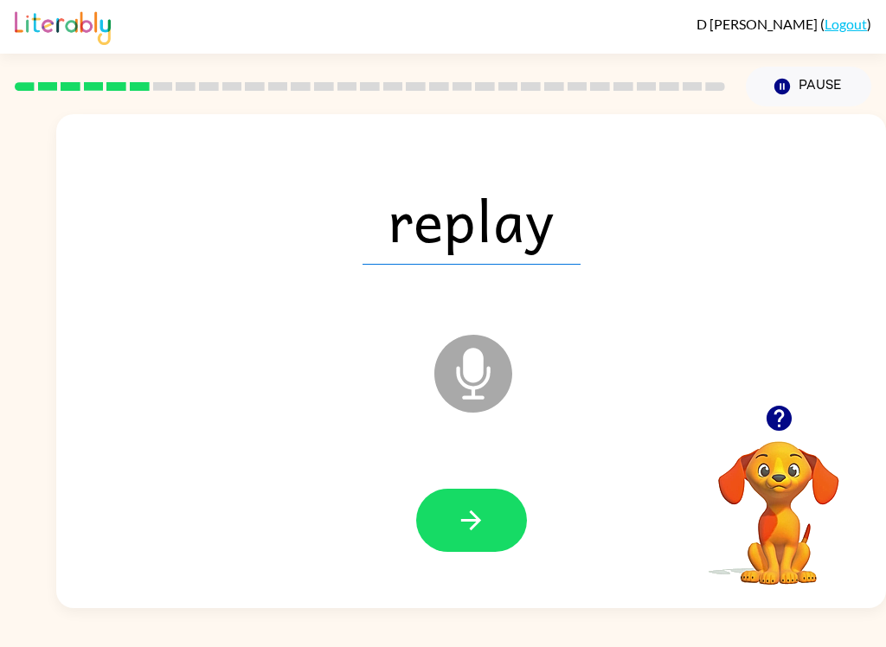
click at [490, 505] on button "button" at bounding box center [471, 520] width 111 height 63
click at [485, 530] on icon "button" at bounding box center [471, 520] width 30 height 30
click at [481, 528] on icon "button" at bounding box center [471, 520] width 30 height 30
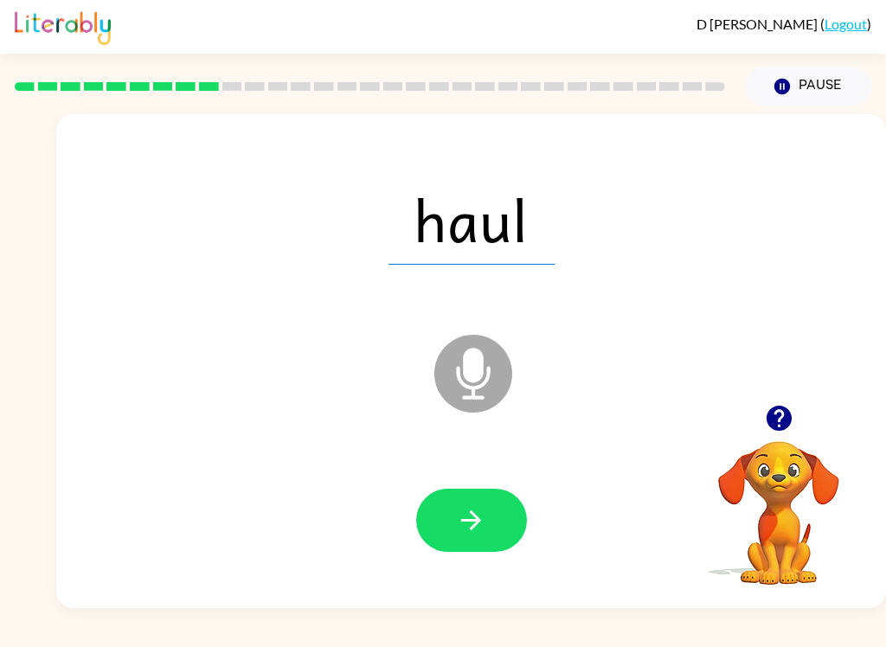
click at [502, 517] on button "button" at bounding box center [471, 520] width 111 height 63
click at [487, 519] on button "button" at bounding box center [471, 520] width 111 height 63
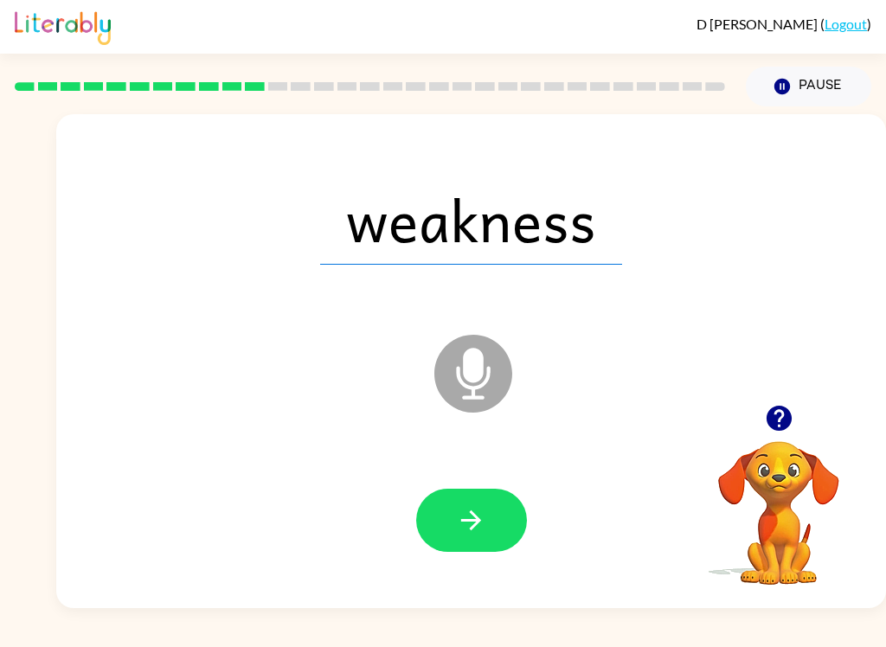
click at [503, 491] on button "button" at bounding box center [471, 520] width 111 height 63
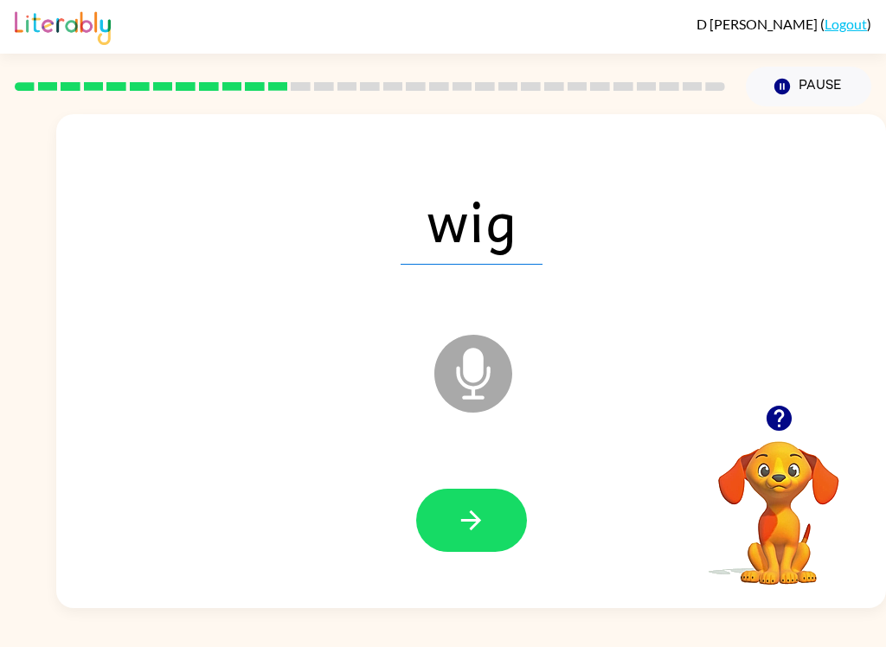
click at [483, 516] on icon "button" at bounding box center [471, 520] width 30 height 30
click at [465, 491] on button "button" at bounding box center [471, 520] width 111 height 63
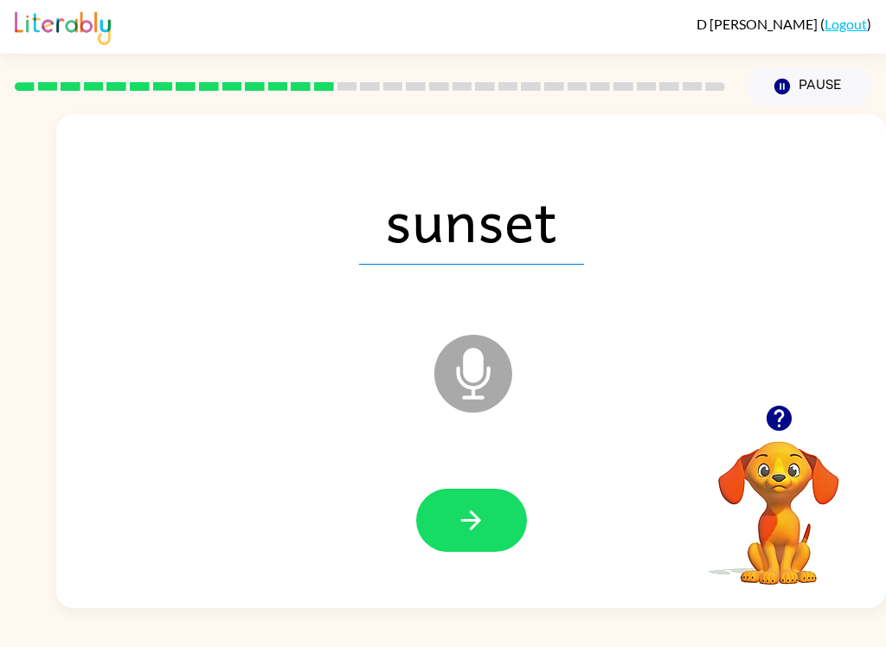
click at [493, 522] on button "button" at bounding box center [471, 520] width 111 height 63
click at [485, 520] on icon "button" at bounding box center [471, 520] width 30 height 30
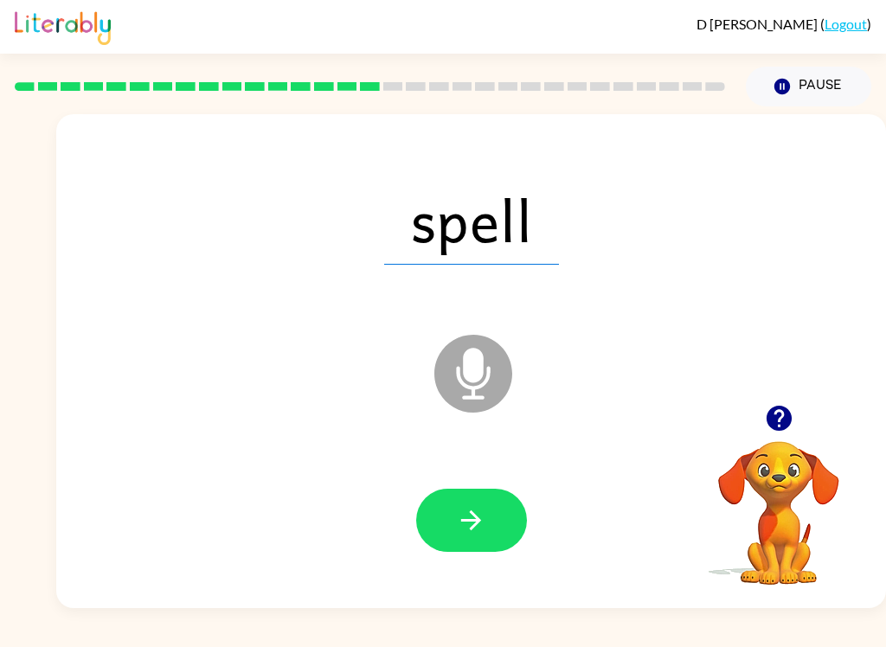
click at [511, 532] on button "button" at bounding box center [471, 520] width 111 height 63
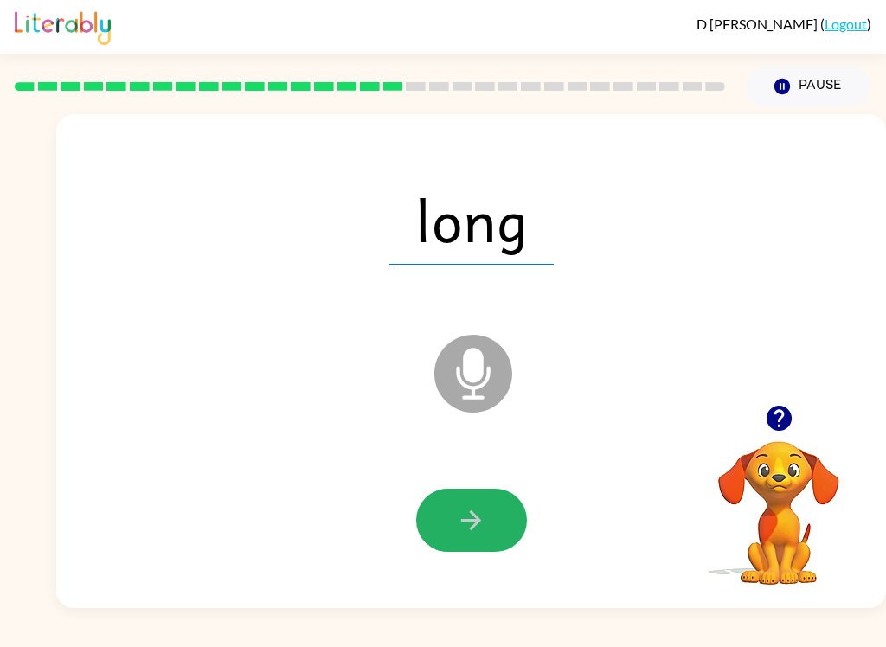
click at [485, 538] on button "button" at bounding box center [471, 520] width 111 height 63
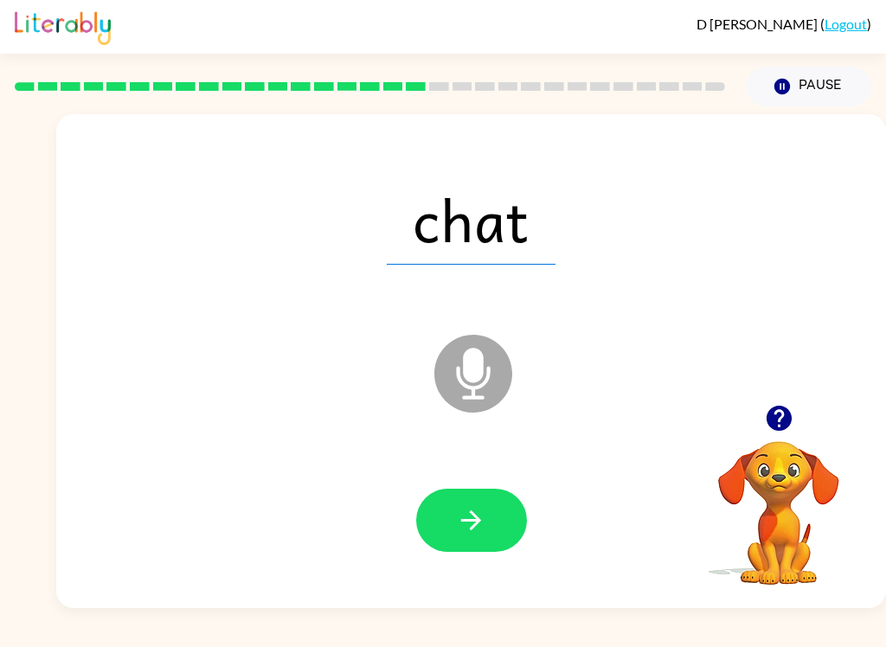
click at [487, 528] on button "button" at bounding box center [471, 520] width 111 height 63
click at [478, 522] on icon "button" at bounding box center [471, 520] width 20 height 20
click at [472, 523] on icon "button" at bounding box center [471, 520] width 30 height 30
click at [480, 518] on icon "button" at bounding box center [471, 520] width 30 height 30
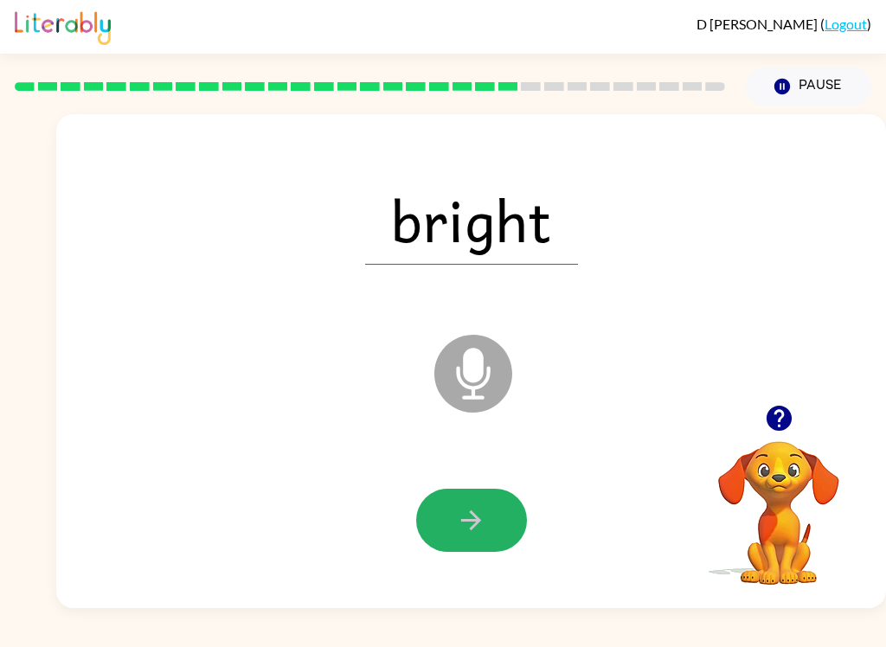
click at [472, 513] on icon "button" at bounding box center [471, 520] width 20 height 20
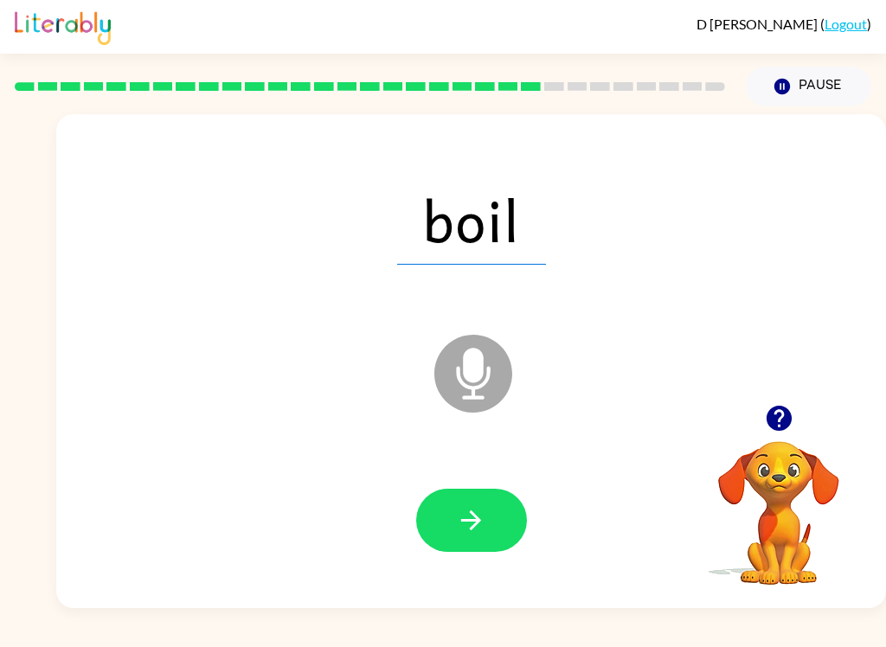
click at [484, 520] on icon "button" at bounding box center [471, 520] width 30 height 30
click at [482, 505] on icon "button" at bounding box center [471, 520] width 30 height 30
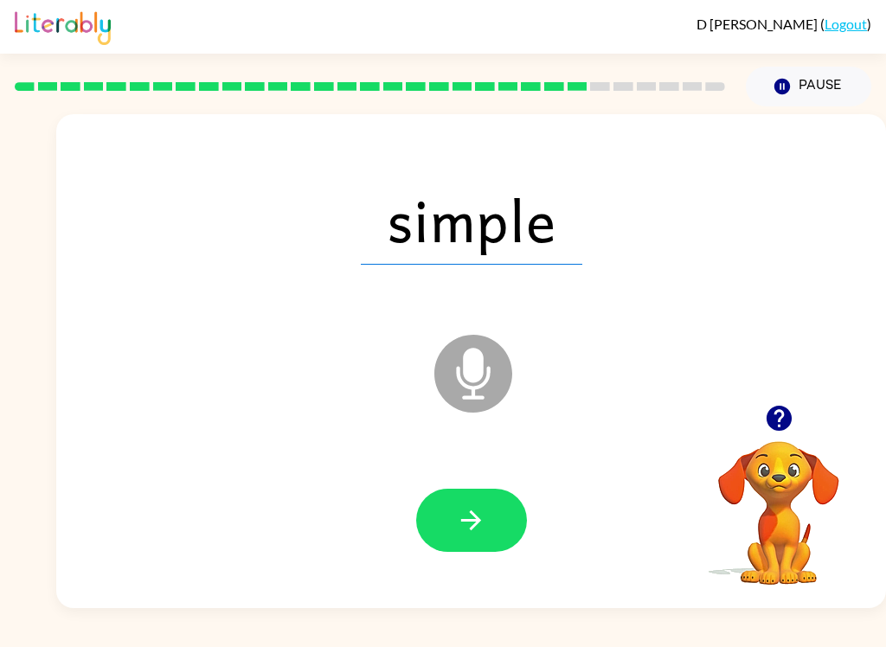
click at [470, 516] on icon "button" at bounding box center [471, 520] width 30 height 30
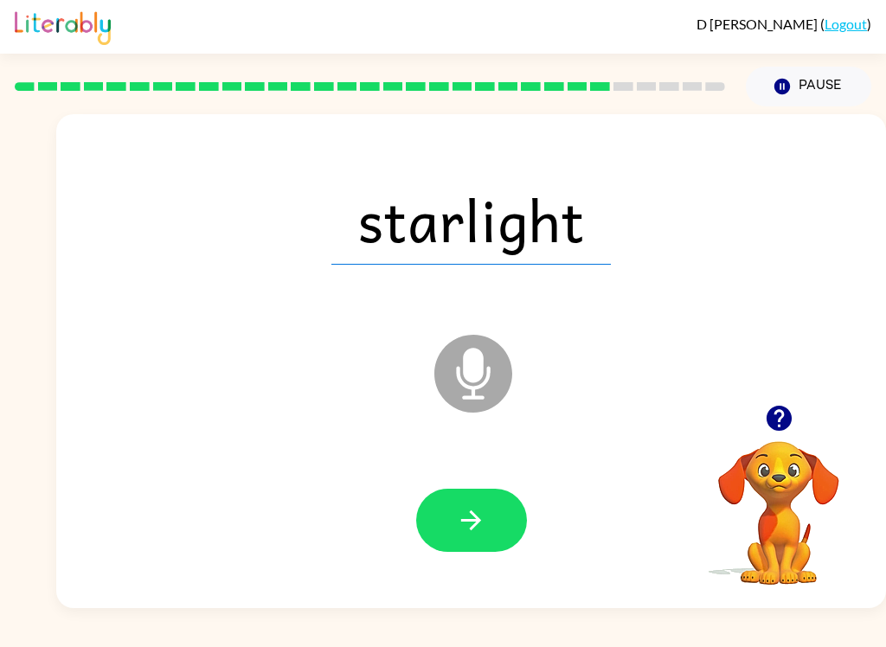
click at [471, 550] on button "button" at bounding box center [471, 520] width 111 height 63
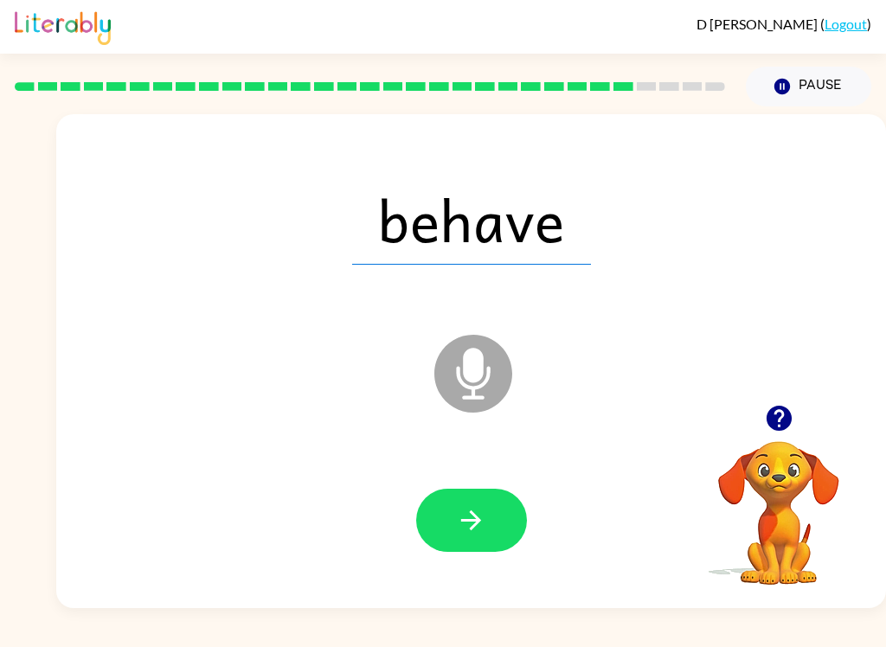
click at [494, 516] on button "button" at bounding box center [471, 520] width 111 height 63
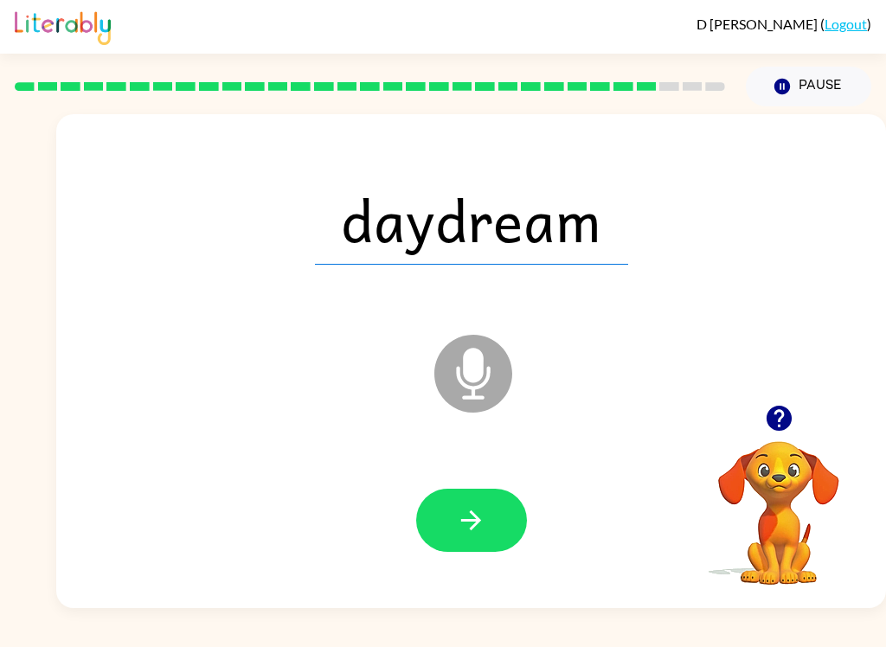
click at [477, 508] on icon "button" at bounding box center [471, 520] width 30 height 30
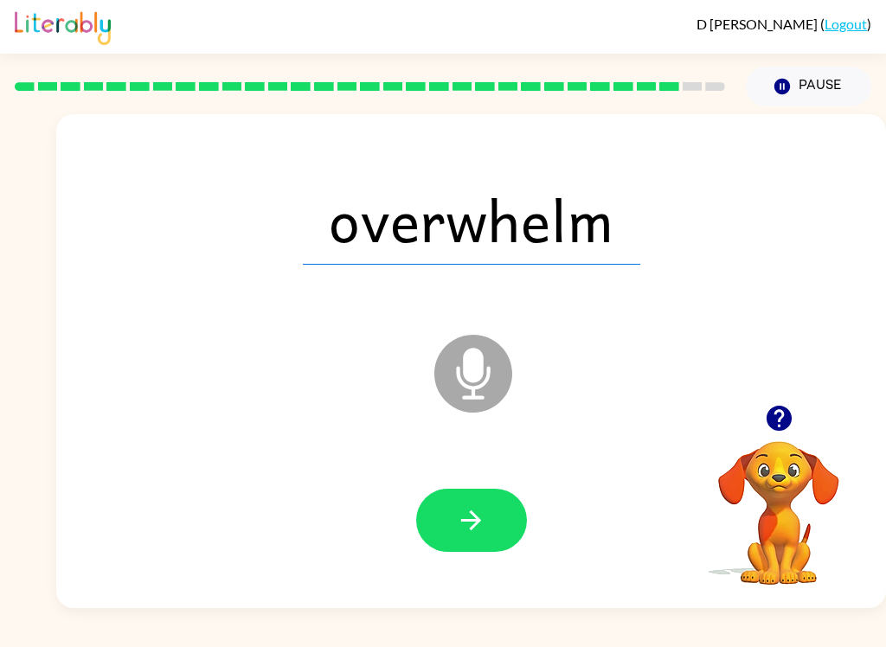
click at [502, 511] on button "button" at bounding box center [471, 520] width 111 height 63
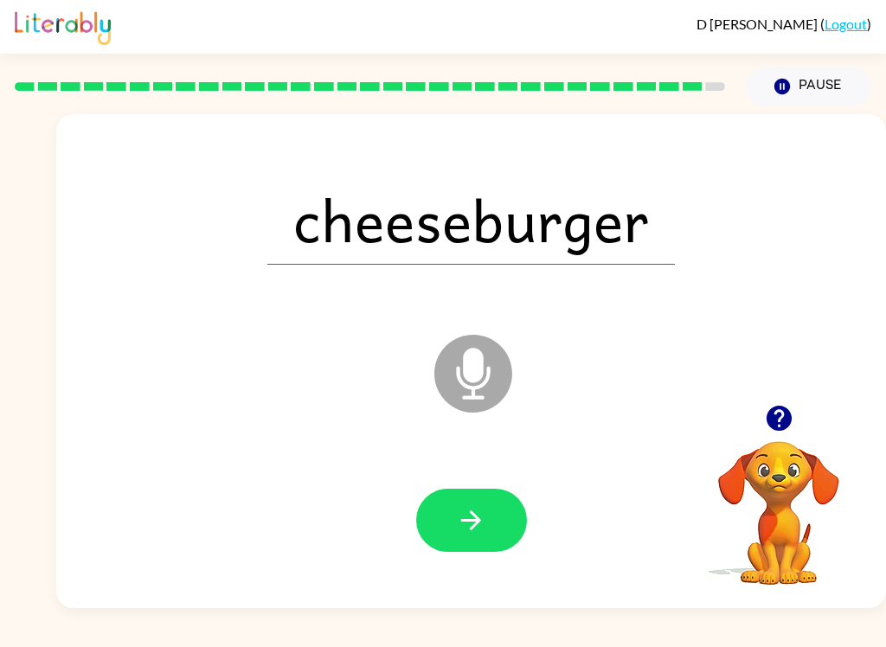
click at [486, 497] on button "button" at bounding box center [471, 520] width 111 height 63
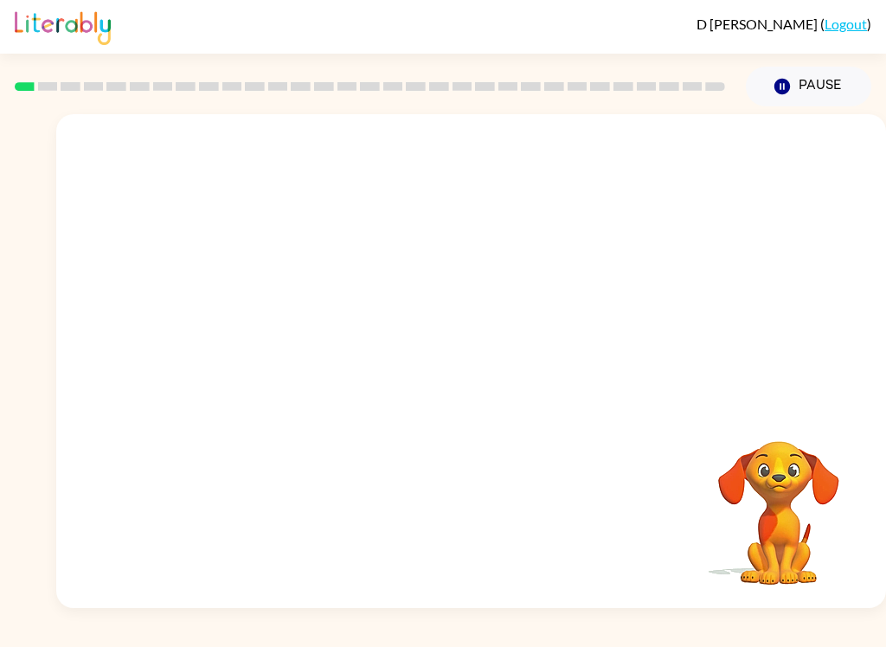
click at [423, 333] on video "Your browser must support playing .mp4 files to use Literably. Please try using…" at bounding box center [471, 259] width 830 height 291
click at [413, 308] on video "Your browser must support playing .mp4 files to use Literably. Please try using…" at bounding box center [471, 259] width 830 height 291
click at [420, 311] on video "Your browser must support playing .mp4 files to use Literably. Please try using…" at bounding box center [471, 259] width 830 height 291
click at [419, 310] on video "Your browser must support playing .mp4 files to use Literably. Please try using…" at bounding box center [471, 259] width 830 height 291
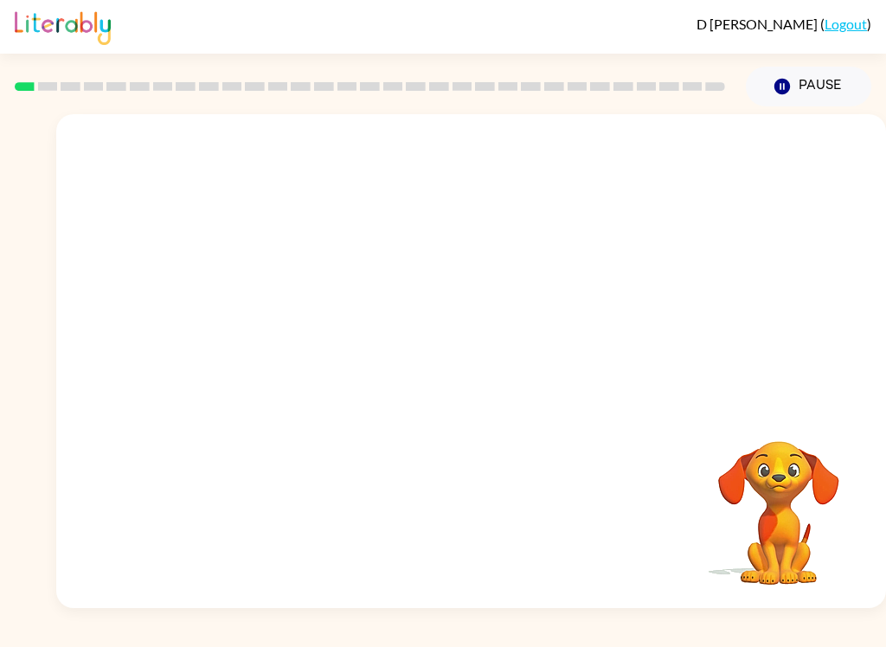
click at [420, 308] on video "Your browser must support playing .mp4 files to use Literably. Please try using…" at bounding box center [471, 259] width 830 height 291
click at [420, 307] on video "Your browser must support playing .mp4 files to use Literably. Please try using…" at bounding box center [471, 259] width 830 height 291
click at [410, 328] on video "Your browser must support playing .mp4 files to use Literably. Please try using…" at bounding box center [471, 259] width 830 height 291
click at [480, 379] on icon "button" at bounding box center [471, 370] width 30 height 30
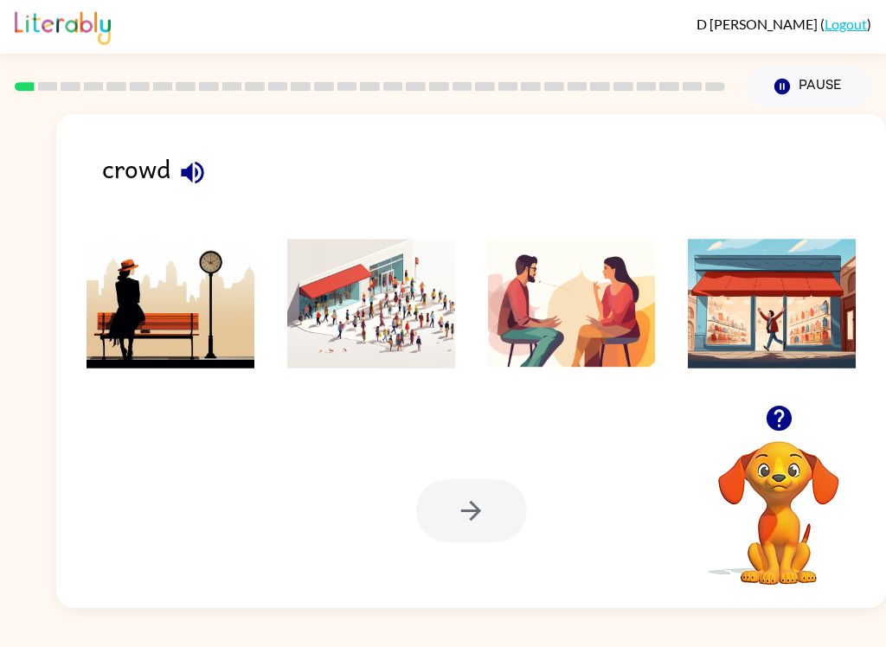
click at [429, 317] on img at bounding box center [371, 304] width 168 height 130
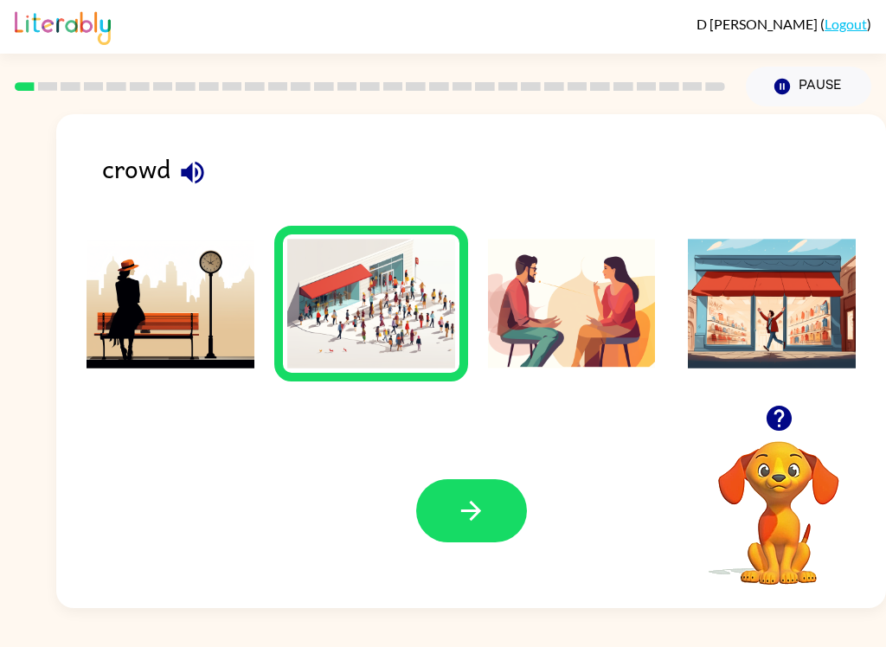
click at [510, 531] on button "button" at bounding box center [471, 510] width 111 height 63
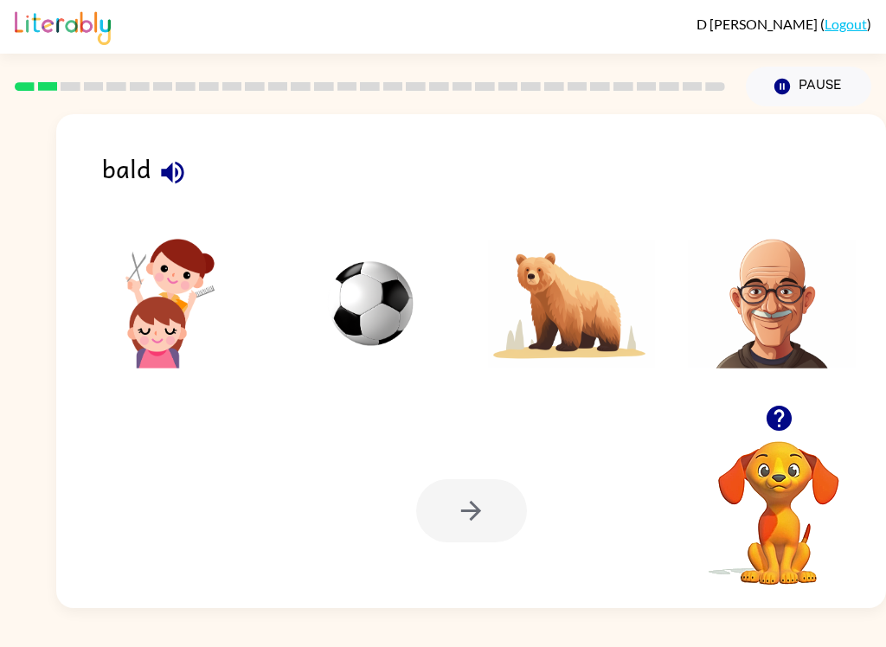
click at [780, 328] on img at bounding box center [772, 304] width 168 height 130
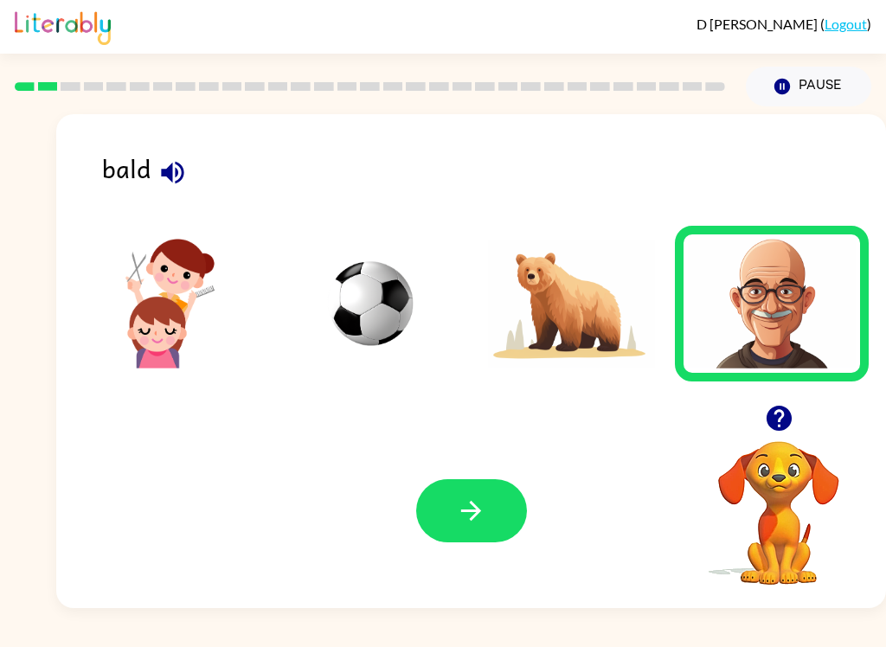
click at [517, 511] on button "button" at bounding box center [471, 510] width 111 height 63
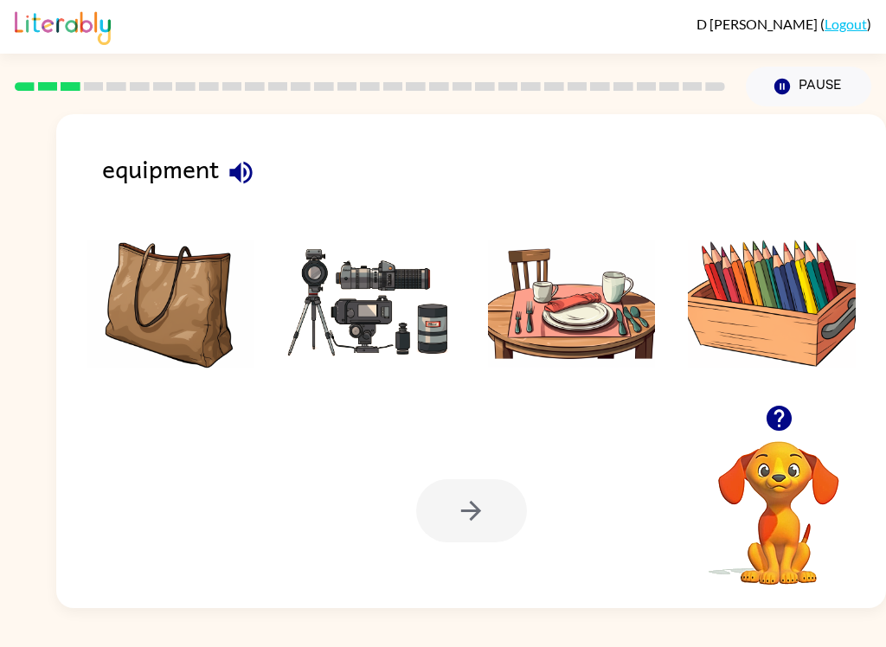
click at [332, 332] on img at bounding box center [371, 304] width 168 height 130
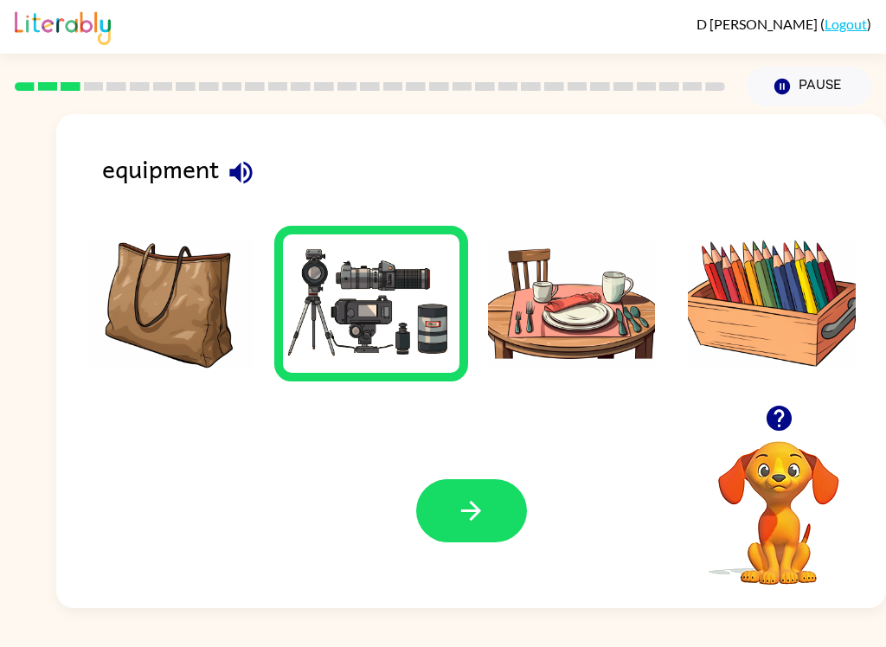
click at [498, 511] on button "button" at bounding box center [471, 510] width 111 height 63
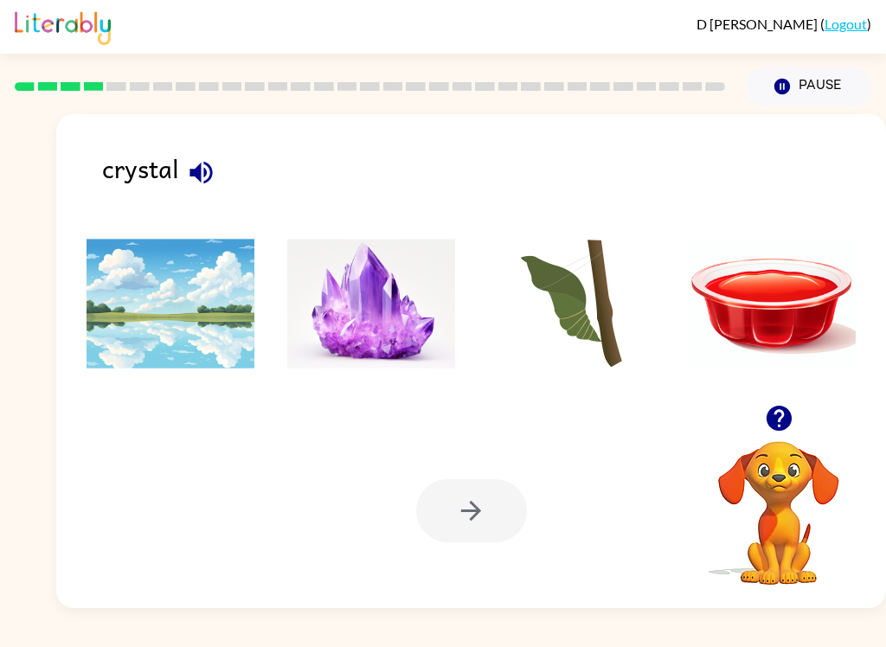
click at [392, 320] on img at bounding box center [371, 304] width 168 height 130
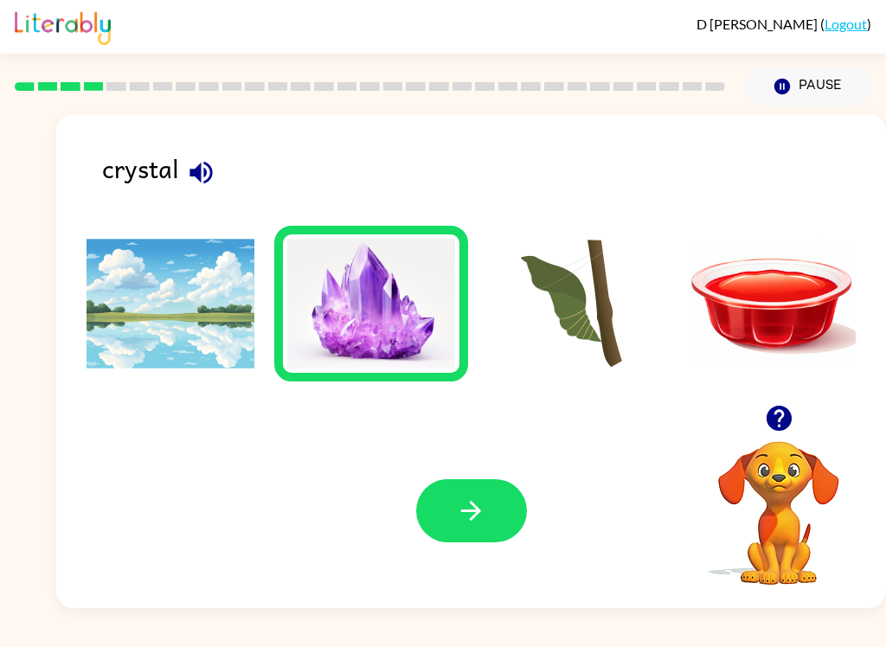
click at [473, 500] on icon "button" at bounding box center [471, 511] width 30 height 30
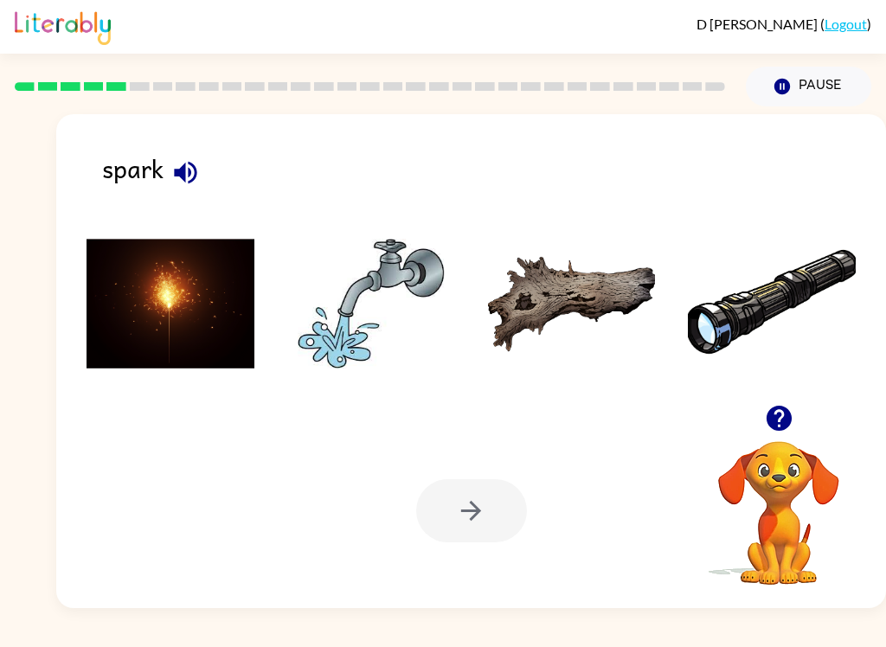
click at [188, 339] on img at bounding box center [171, 304] width 168 height 130
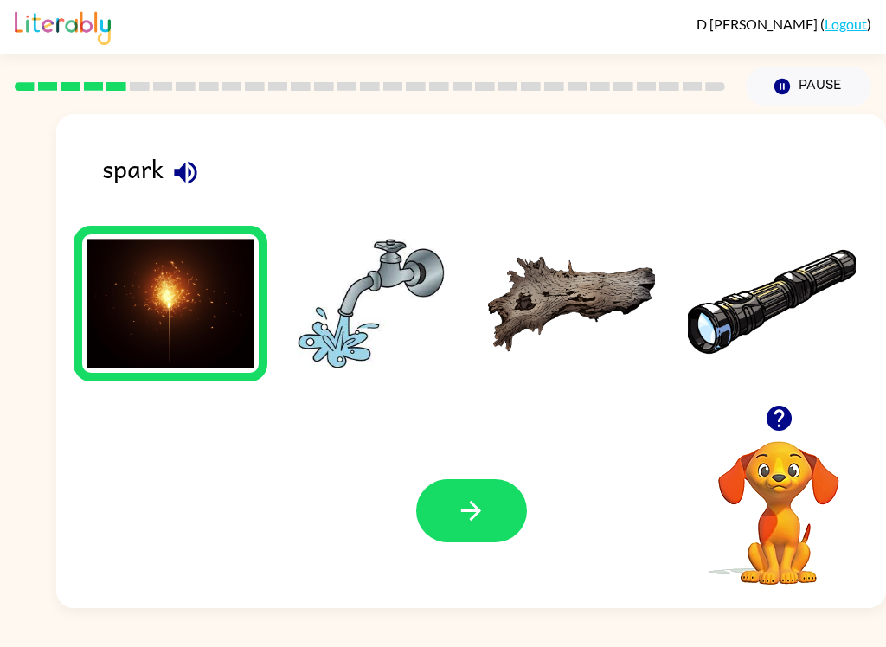
click at [495, 522] on button "button" at bounding box center [471, 510] width 111 height 63
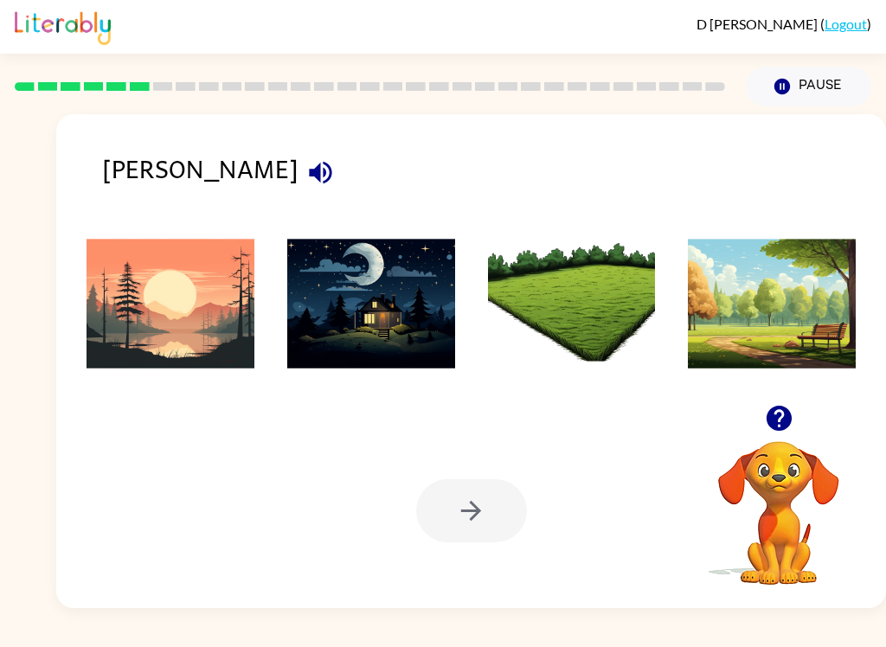
click at [580, 327] on img at bounding box center [572, 304] width 168 height 130
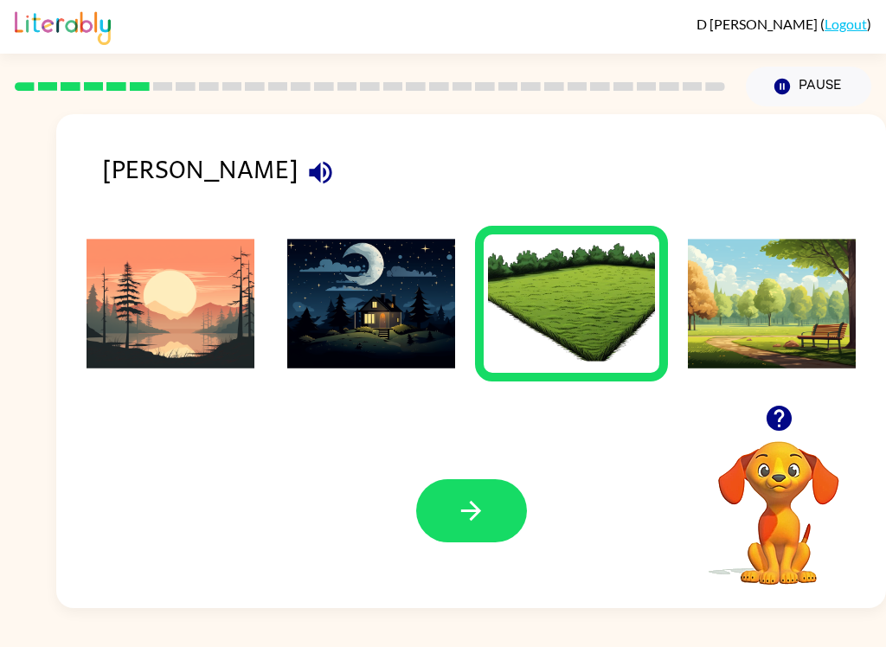
click at [492, 515] on button "button" at bounding box center [471, 510] width 111 height 63
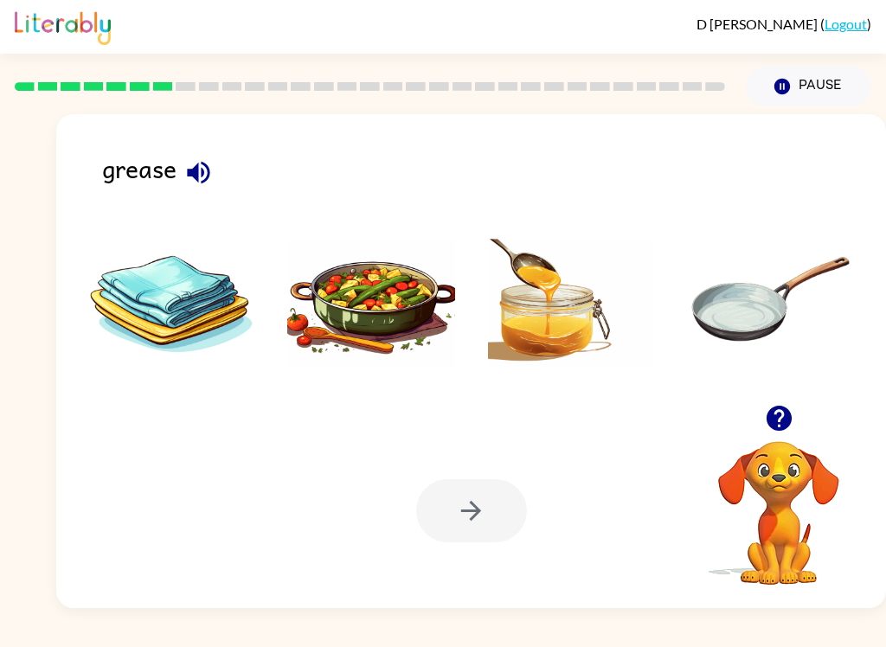
click at [426, 342] on img at bounding box center [371, 304] width 168 height 130
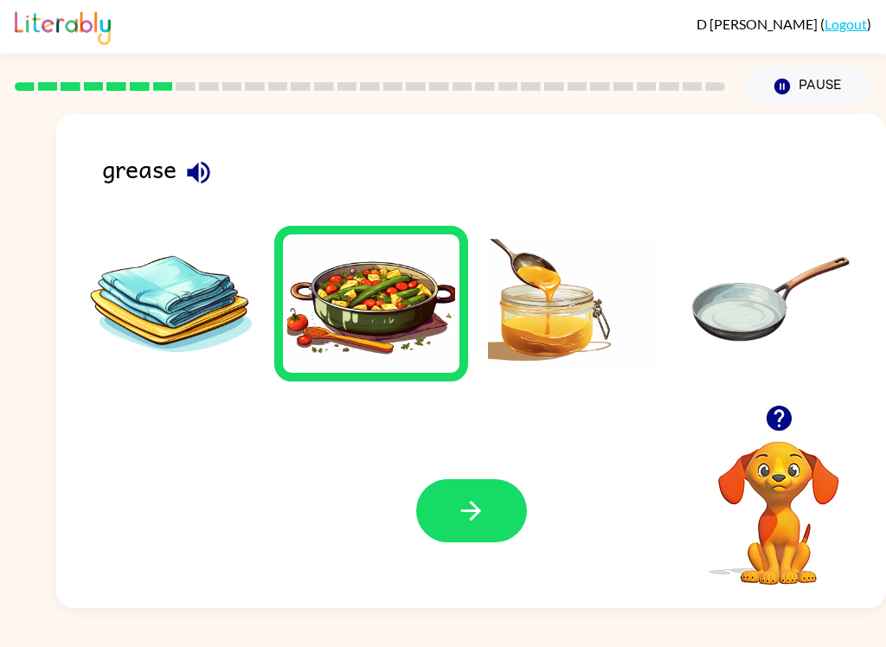
click at [555, 355] on img at bounding box center [572, 304] width 168 height 130
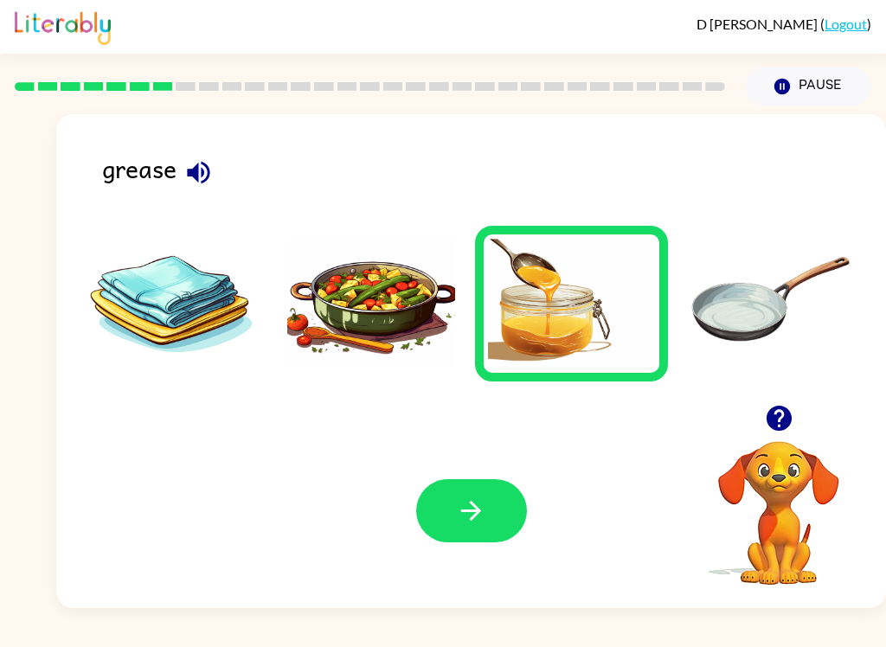
click at [511, 524] on button "button" at bounding box center [471, 510] width 111 height 63
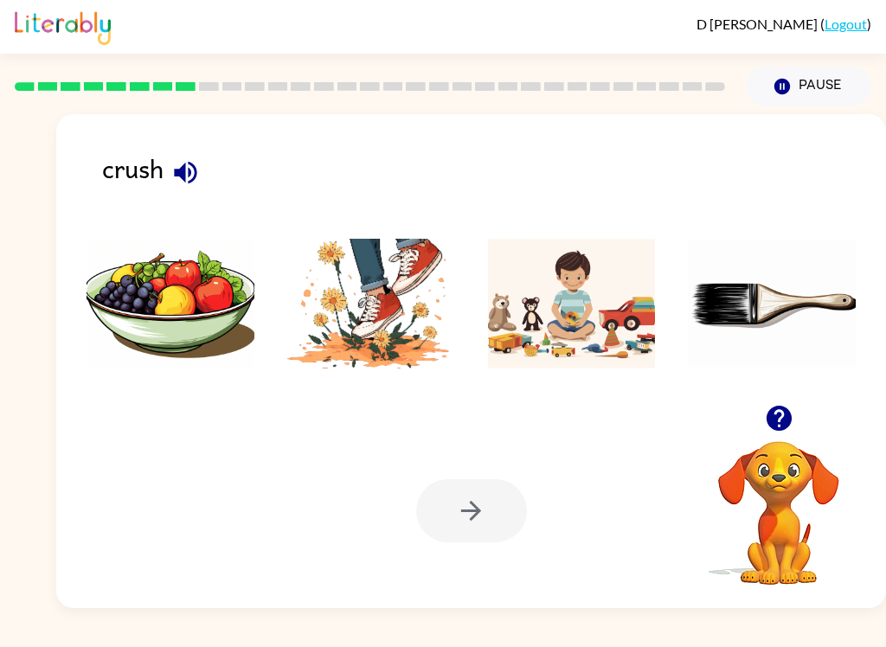
click at [394, 327] on img at bounding box center [371, 304] width 168 height 130
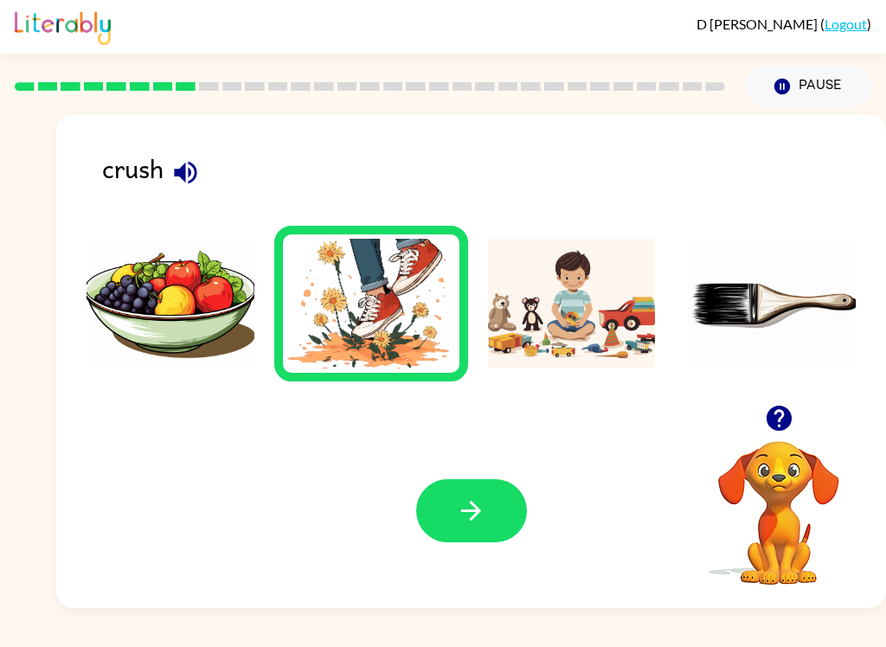
click at [500, 536] on button "button" at bounding box center [471, 510] width 111 height 63
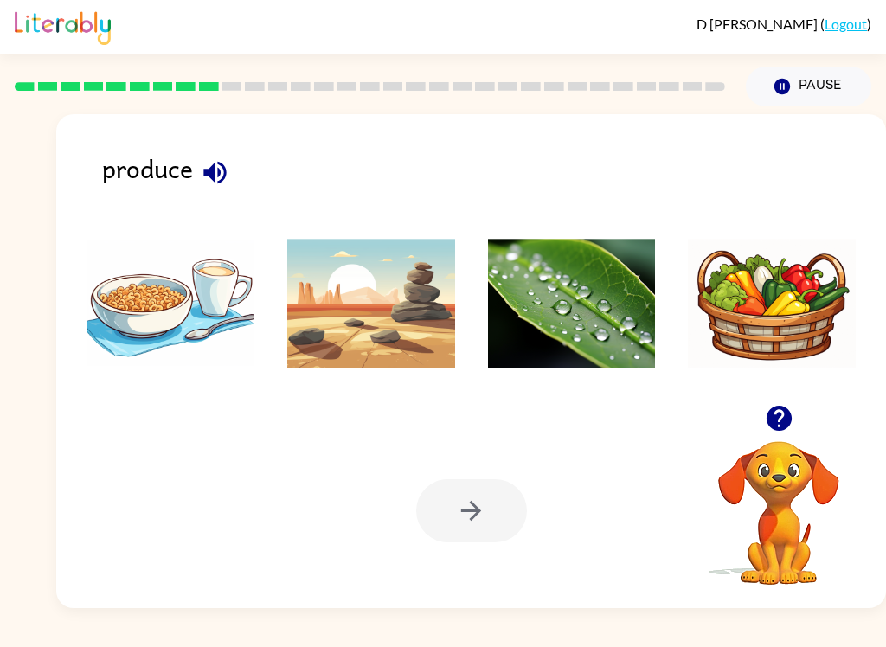
click at [217, 178] on icon "button" at bounding box center [215, 172] width 30 height 30
click at [439, 324] on img at bounding box center [371, 304] width 168 height 130
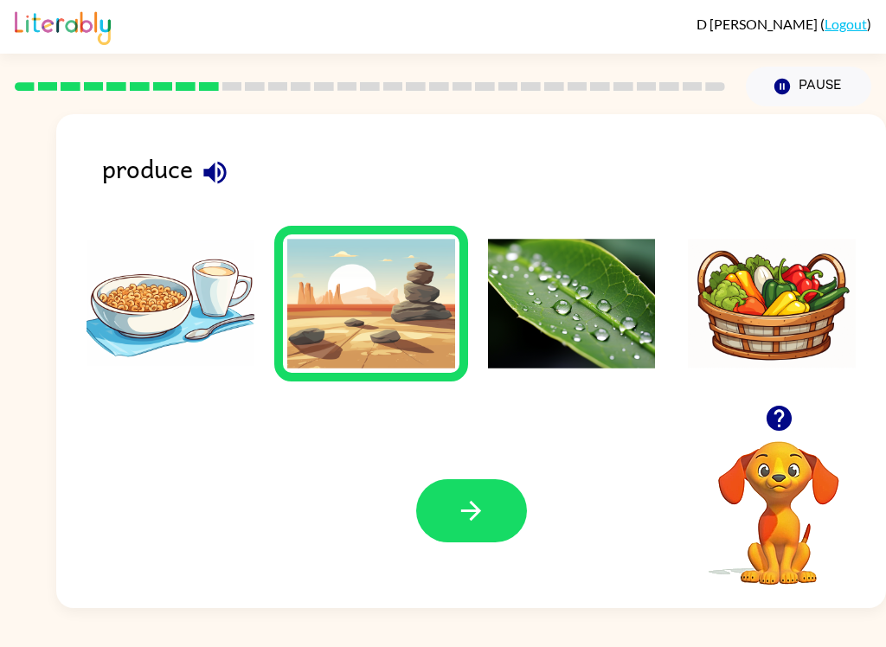
click at [504, 518] on button "button" at bounding box center [471, 510] width 111 height 63
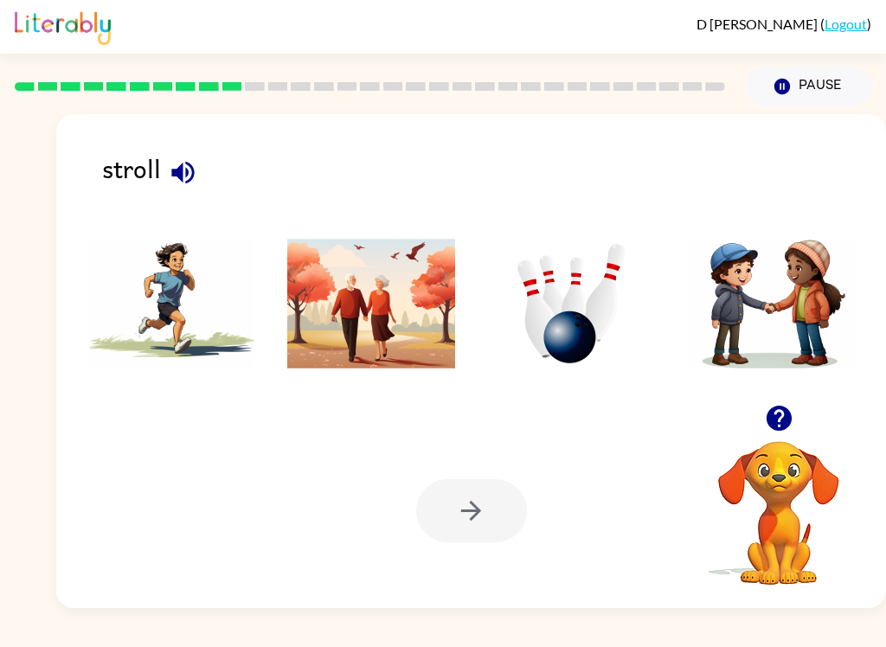
click at [224, 305] on img at bounding box center [171, 304] width 168 height 130
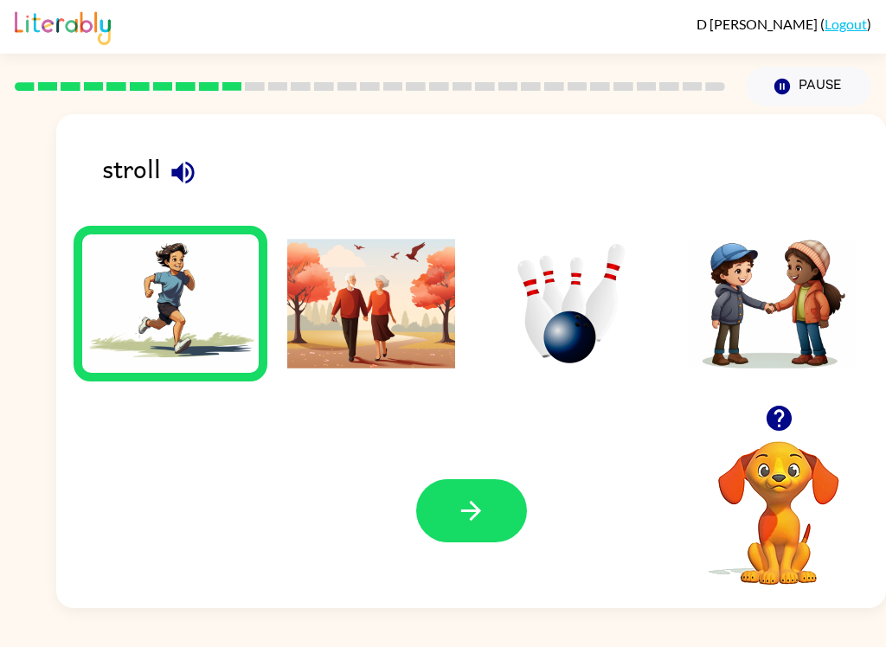
click at [469, 528] on button "button" at bounding box center [471, 510] width 111 height 63
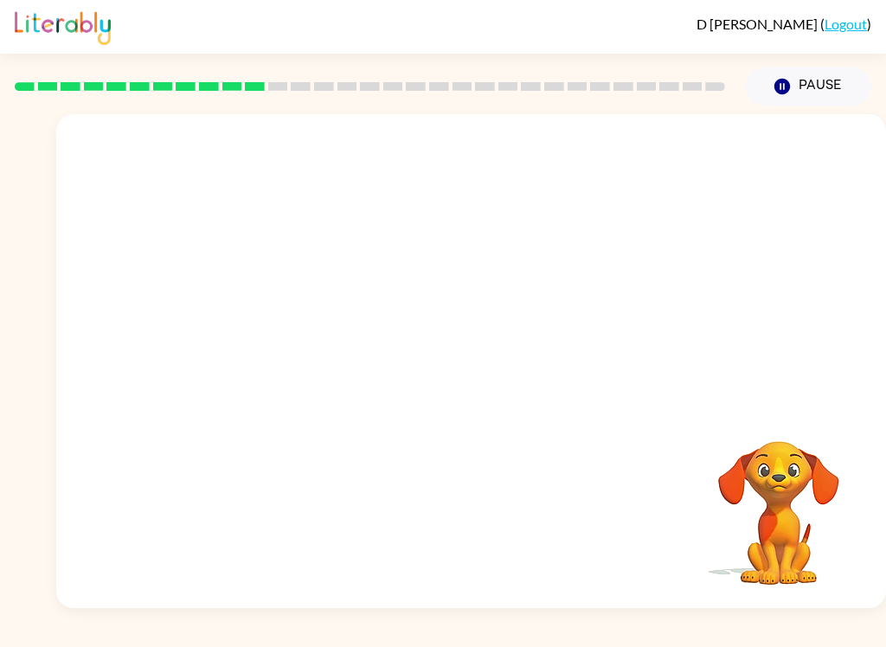
click at [284, 325] on video "Your browser must support playing .mp4 files to use Literably. Please try using…" at bounding box center [471, 259] width 830 height 291
click at [272, 337] on video "Your browser must support playing .mp4 files to use Literably. Please try using…" at bounding box center [471, 259] width 830 height 291
click at [461, 396] on button "button" at bounding box center [471, 369] width 111 height 63
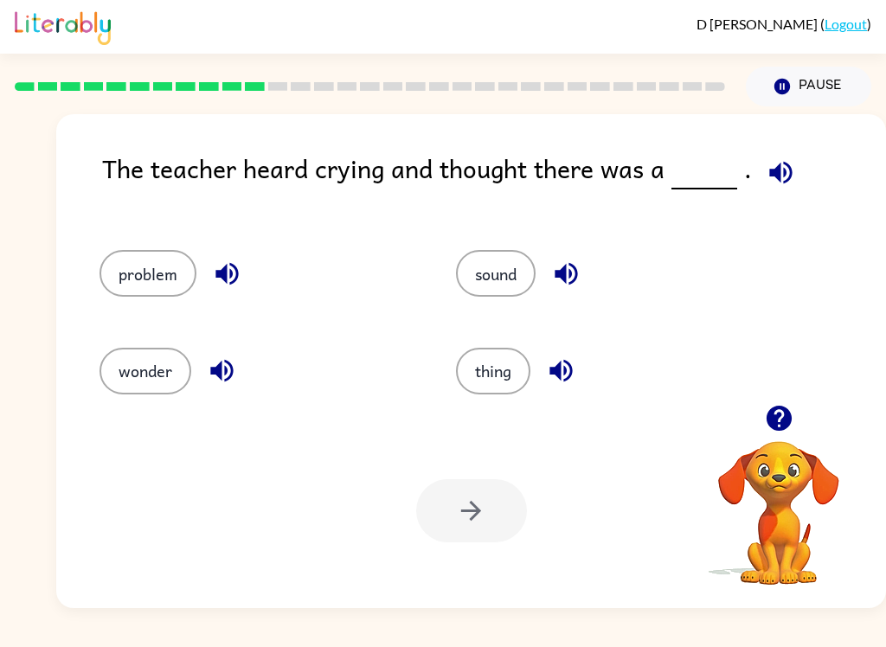
click at [178, 270] on button "problem" at bounding box center [147, 273] width 97 height 47
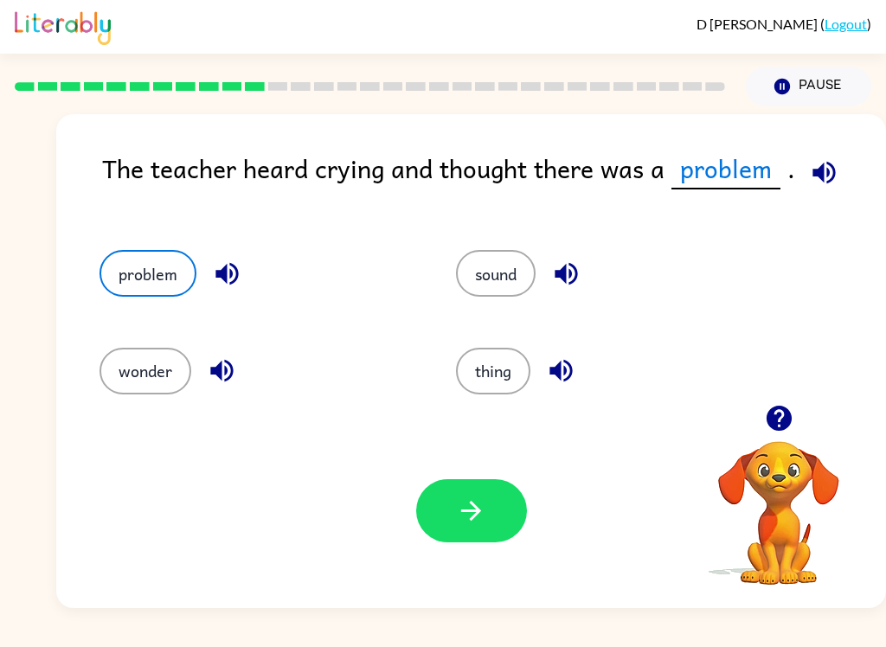
click at [453, 532] on button "button" at bounding box center [471, 510] width 111 height 63
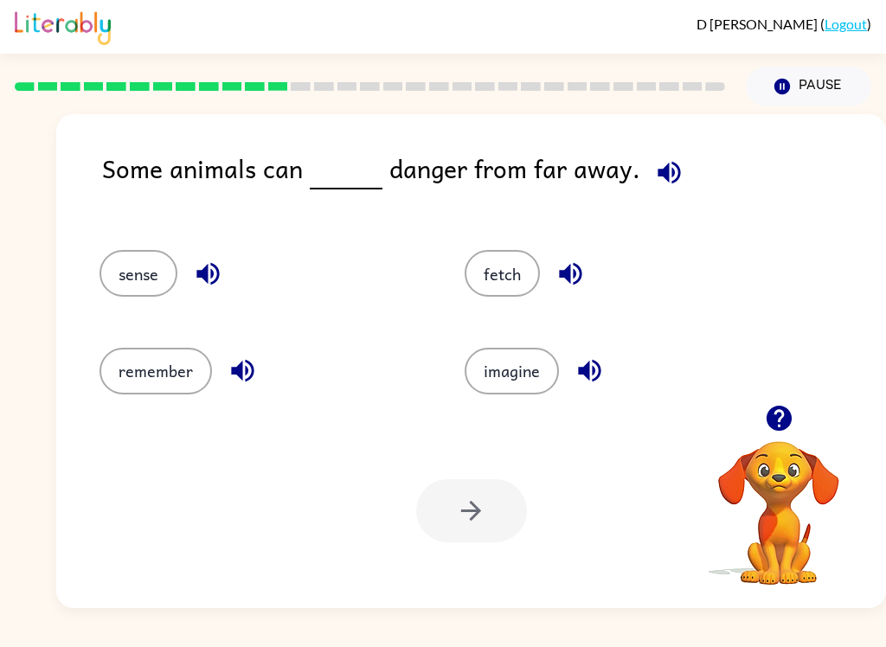
click at [151, 275] on button "sense" at bounding box center [138, 273] width 78 height 47
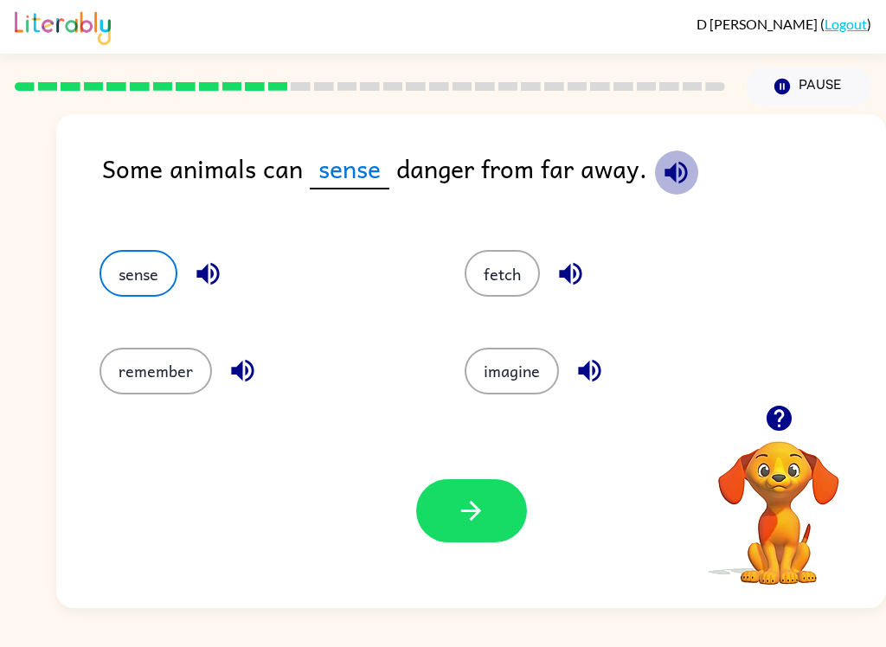
click at [667, 170] on icon "button" at bounding box center [675, 172] width 22 height 22
click at [492, 517] on button "button" at bounding box center [471, 510] width 111 height 63
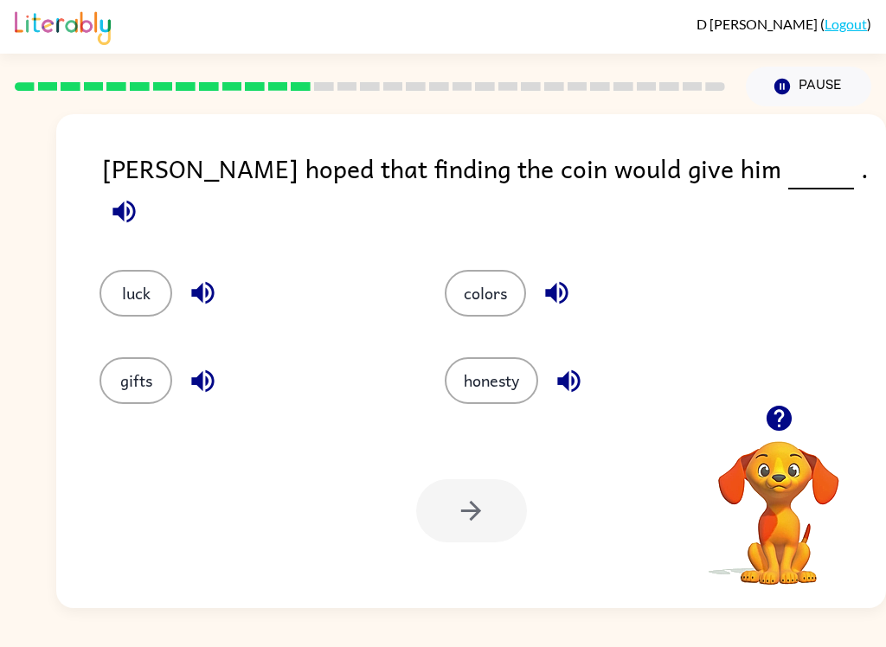
click at [137, 279] on button "luck" at bounding box center [135, 293] width 73 height 47
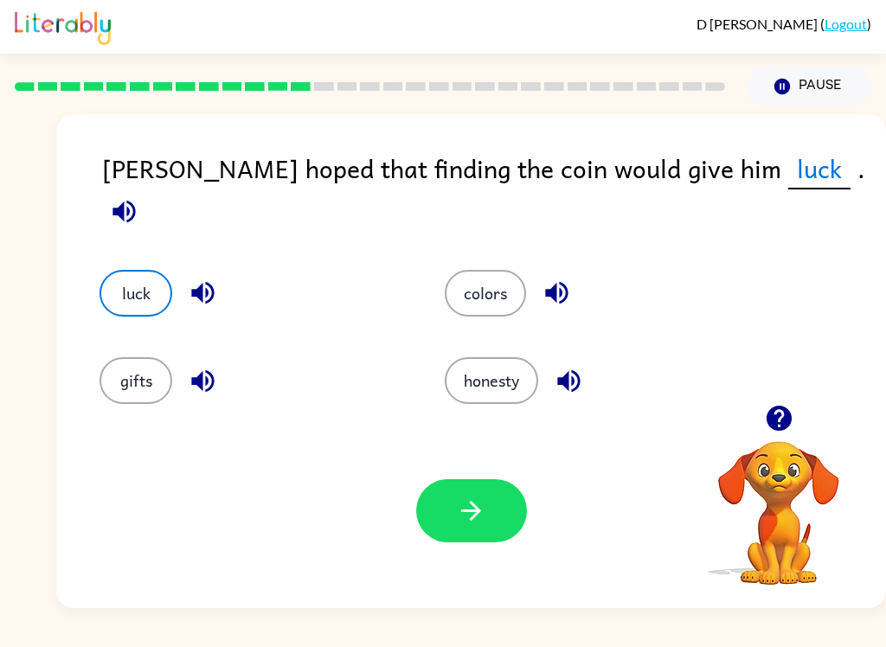
click at [483, 505] on icon "button" at bounding box center [471, 511] width 30 height 30
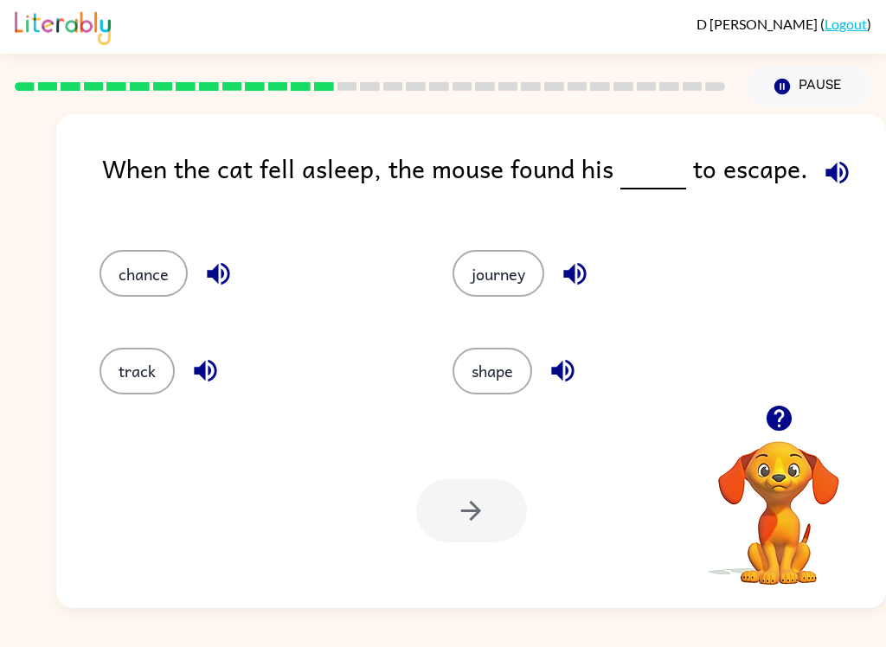
click at [163, 281] on button "chance" at bounding box center [143, 273] width 88 height 47
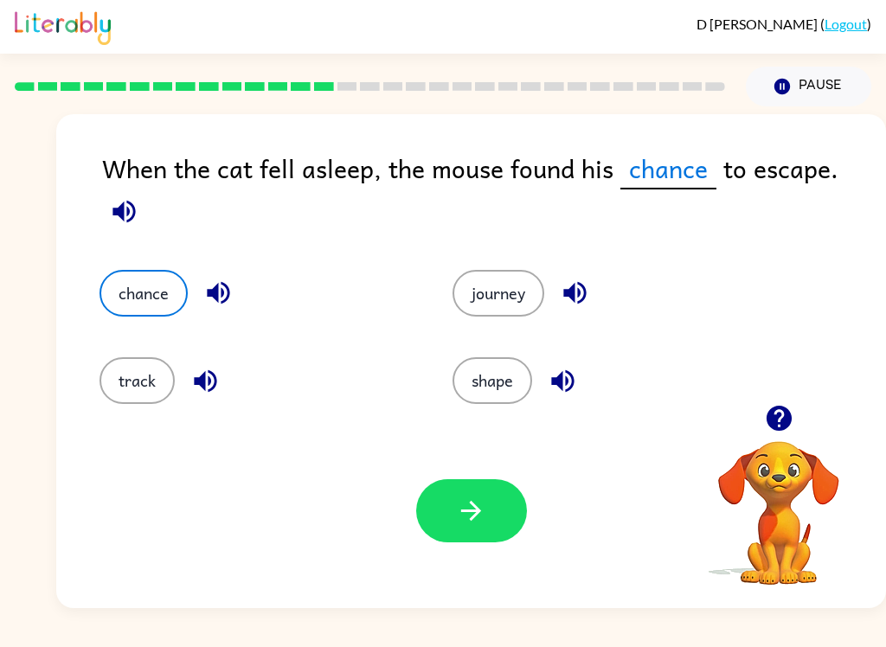
click at [464, 516] on icon "button" at bounding box center [471, 511] width 30 height 30
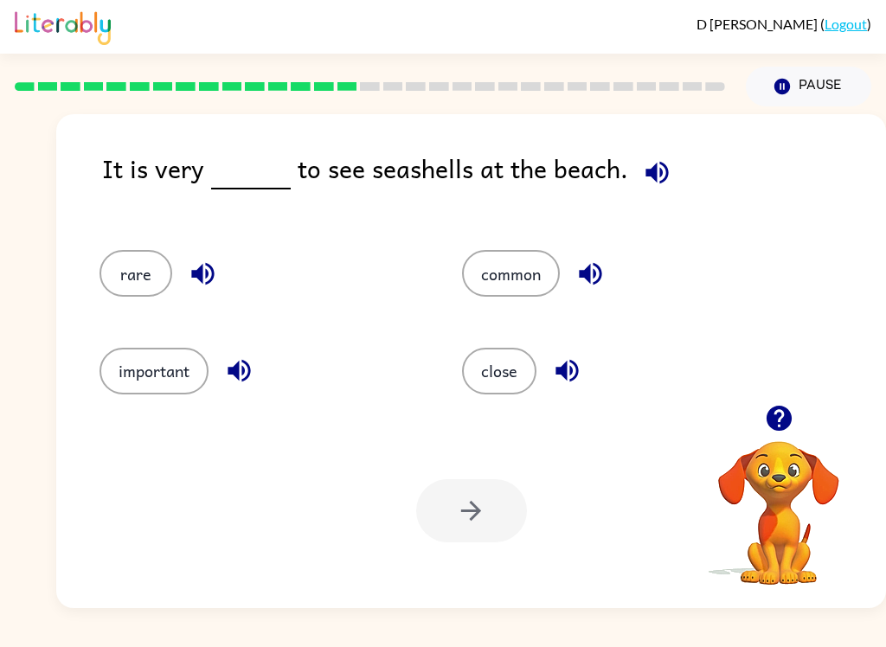
click at [114, 292] on button "rare" at bounding box center [135, 273] width 73 height 47
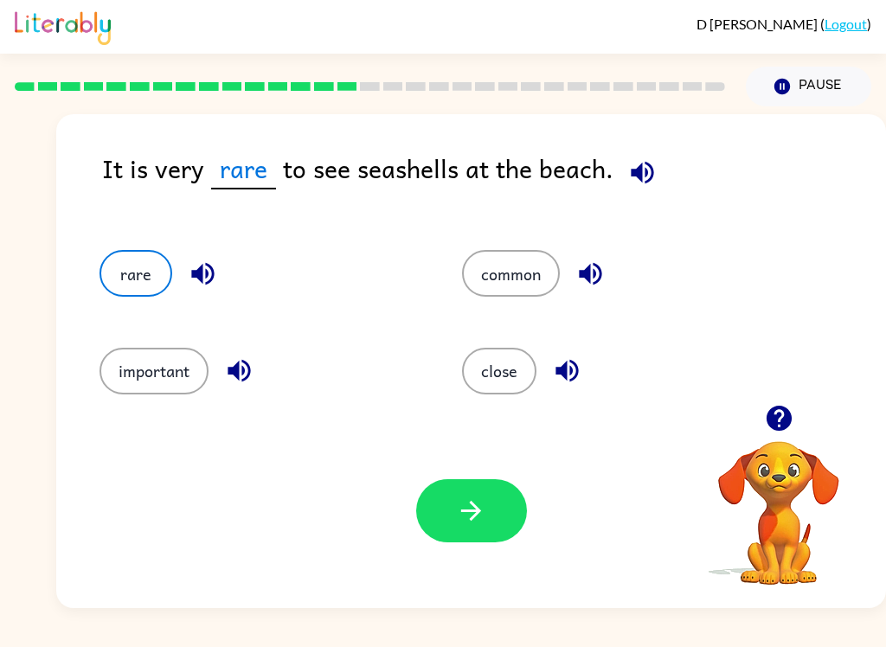
click at [124, 287] on button "rare" at bounding box center [135, 273] width 73 height 47
click at [533, 279] on button "common" at bounding box center [511, 273] width 98 height 47
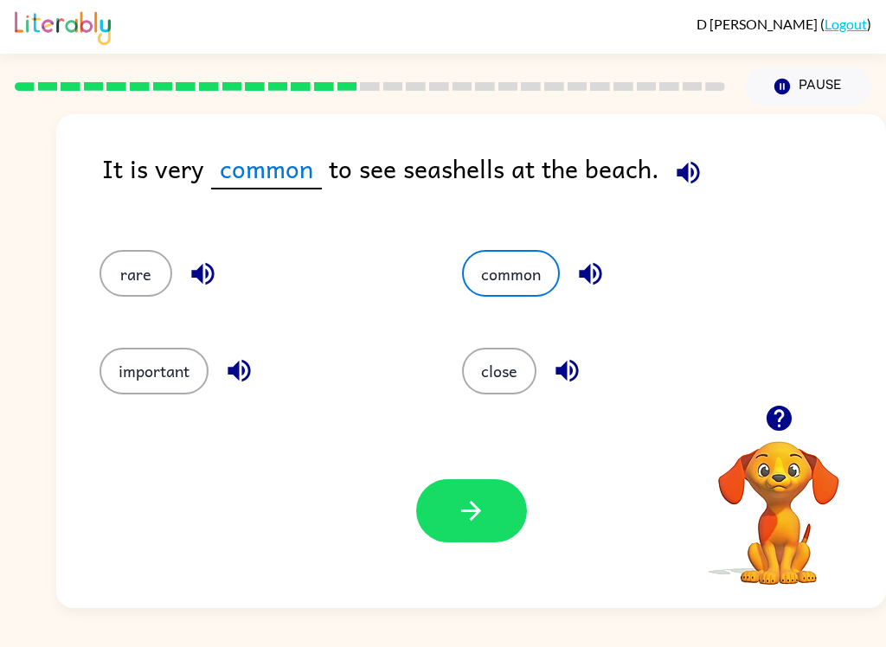
click at [481, 520] on icon "button" at bounding box center [471, 511] width 30 height 30
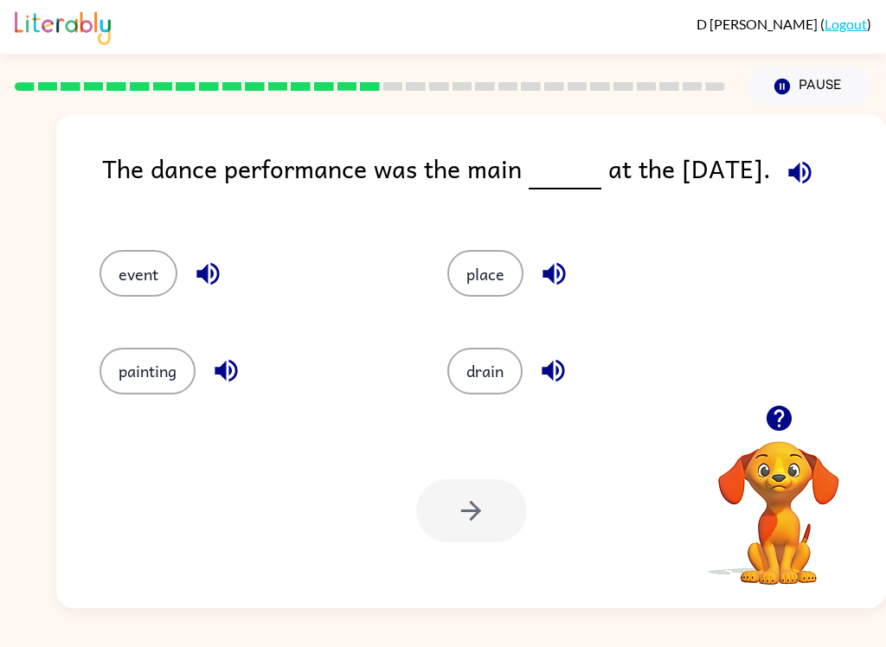
click at [131, 287] on button "event" at bounding box center [138, 273] width 78 height 47
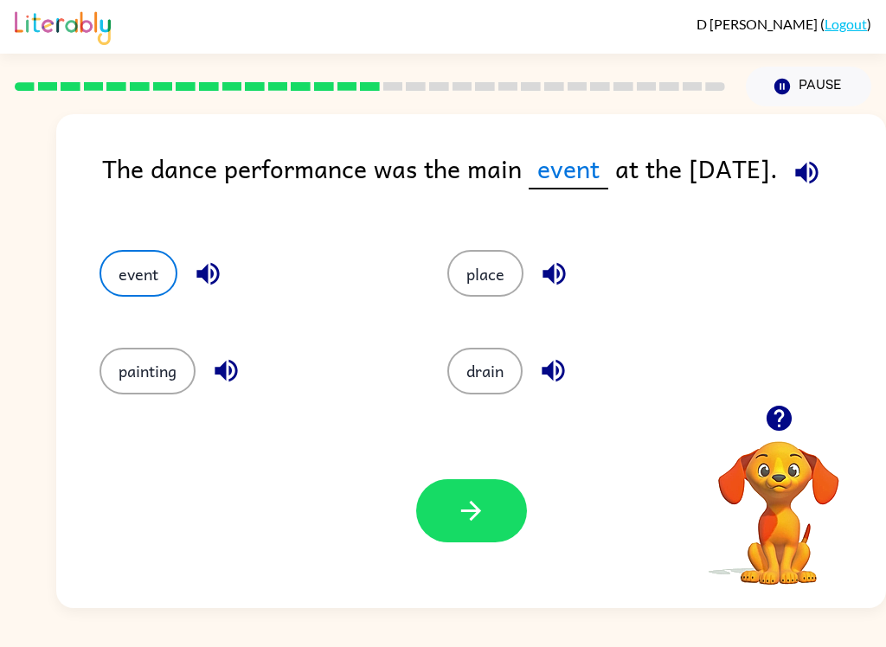
click at [494, 515] on button "button" at bounding box center [471, 510] width 111 height 63
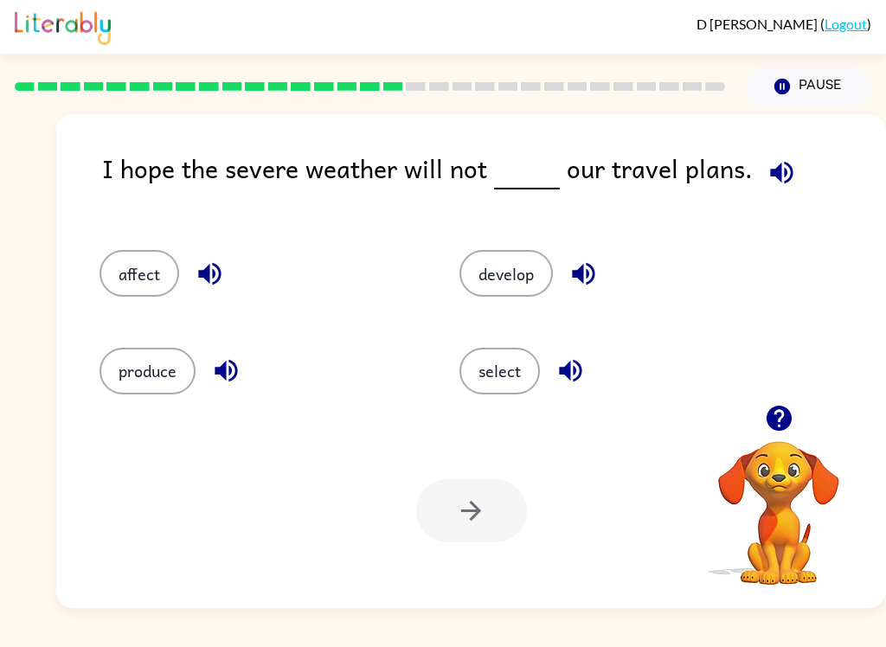
click at [818, 103] on button "Pause Pause" at bounding box center [808, 87] width 125 height 40
